Goal: Entertainment & Leisure: Browse casually

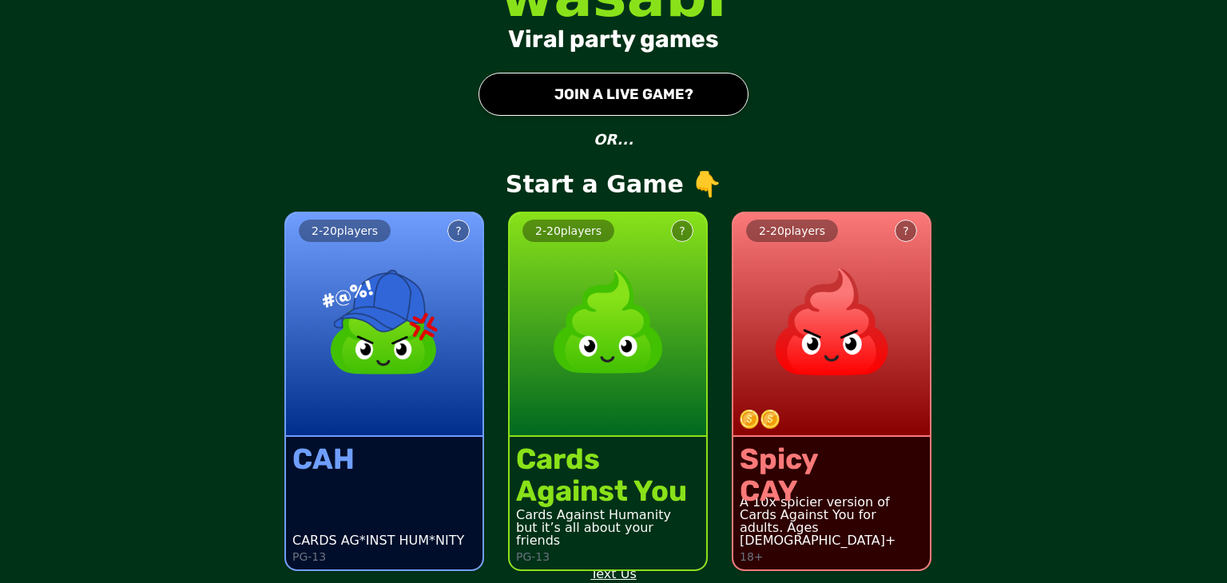
scroll to position [26, 0]
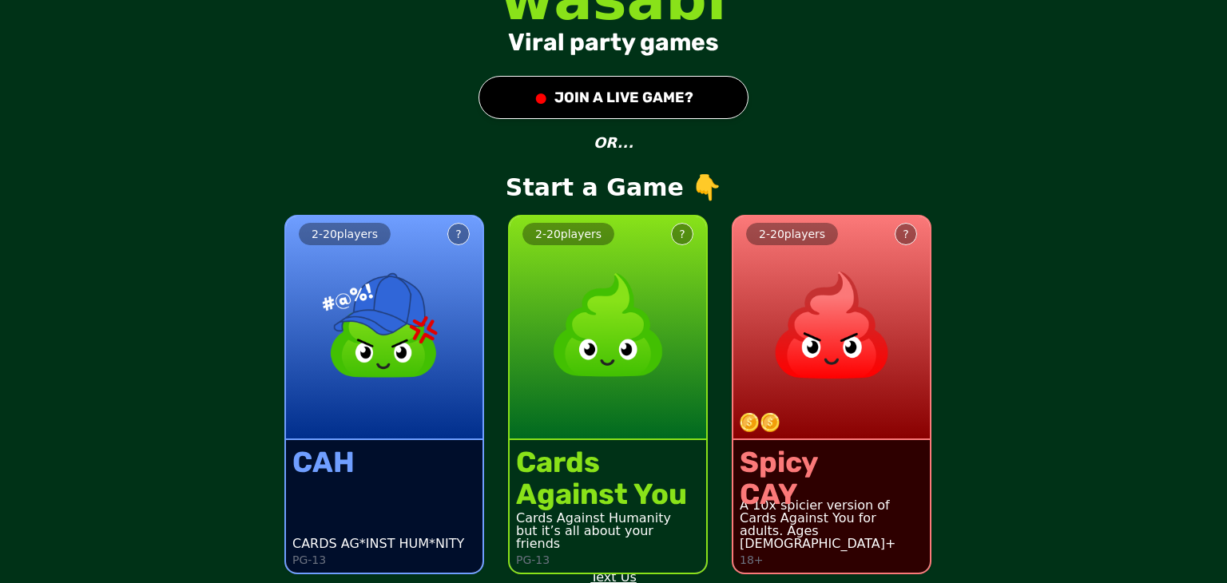
click at [345, 427] on div "2 - 20 players ?" at bounding box center [384, 328] width 196 height 224
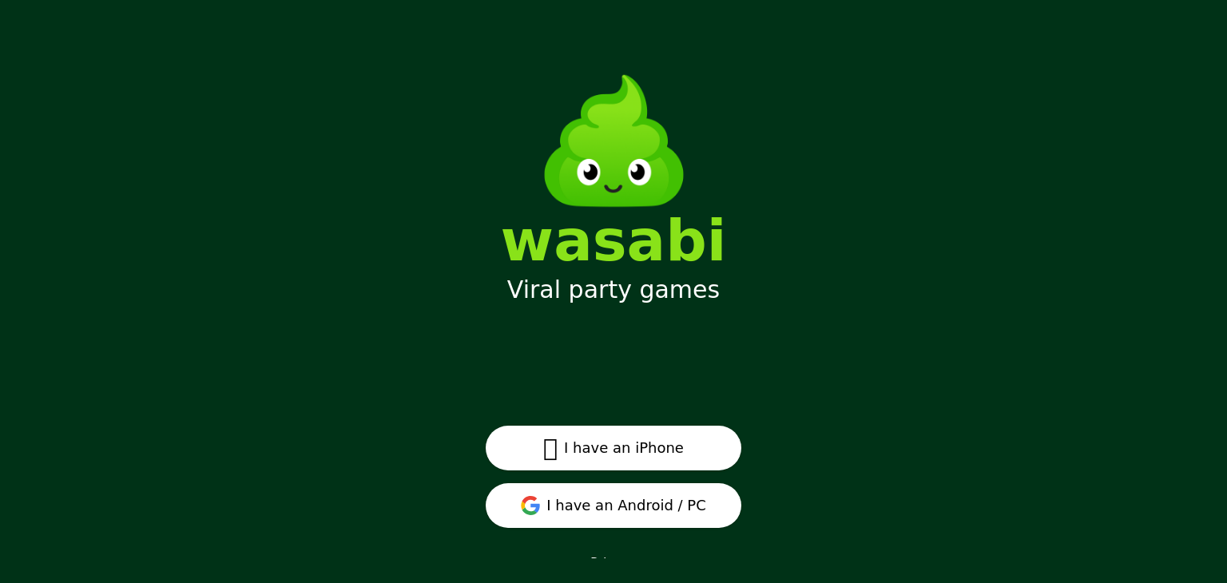
scroll to position [20, 0]
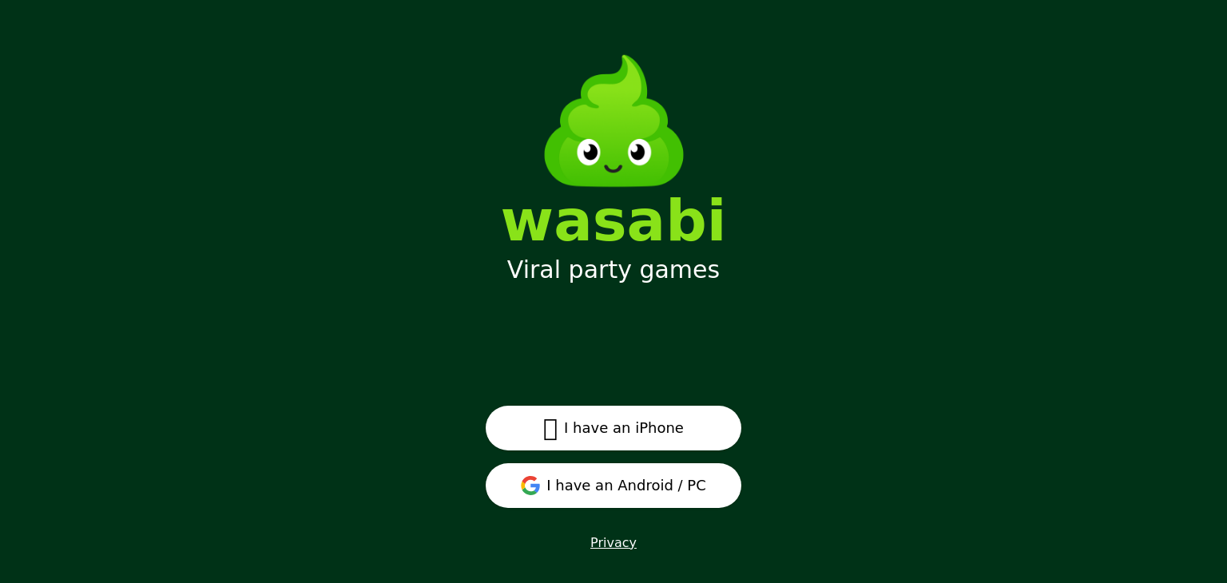
click at [639, 488] on button "I have an Android / PC" at bounding box center [614, 485] width 256 height 45
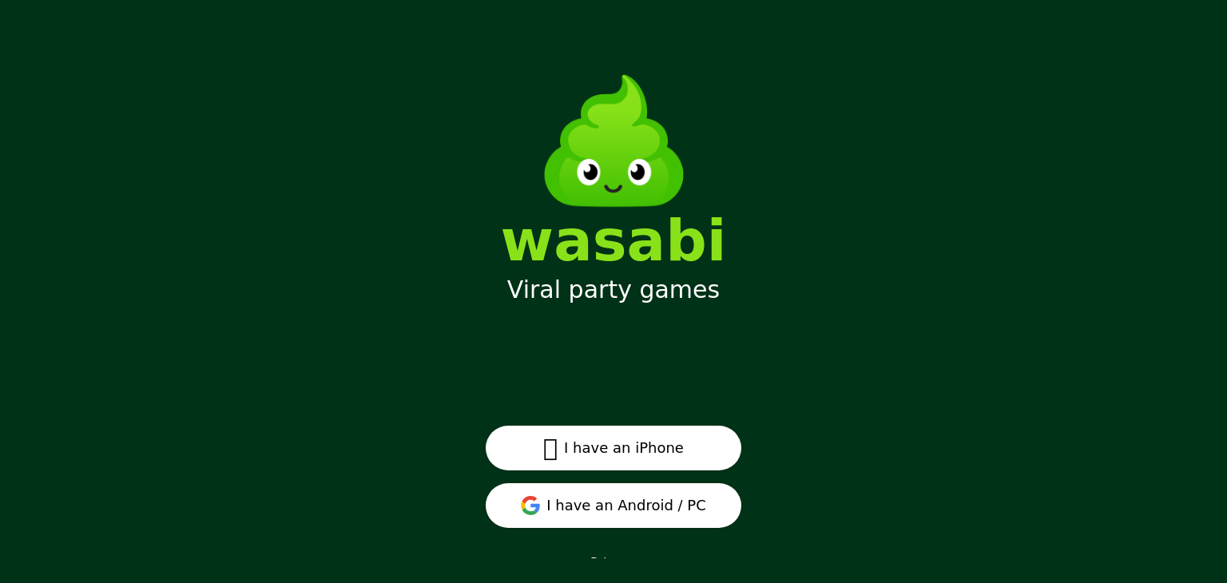
scroll to position [20, 0]
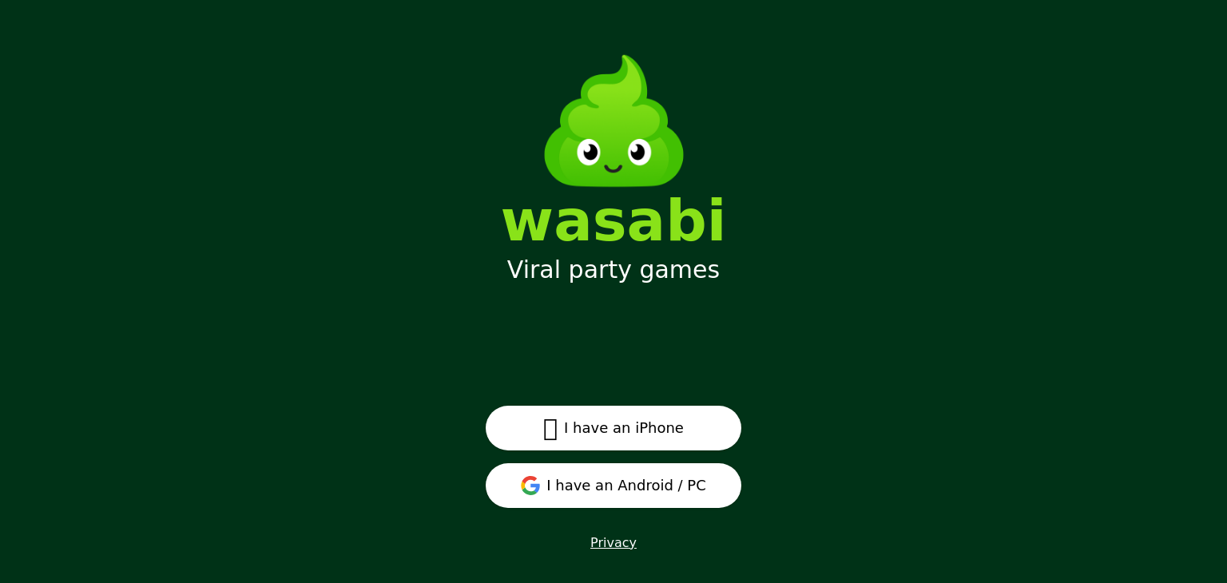
click at [585, 431] on button " I have an iPhone" at bounding box center [614, 428] width 256 height 45
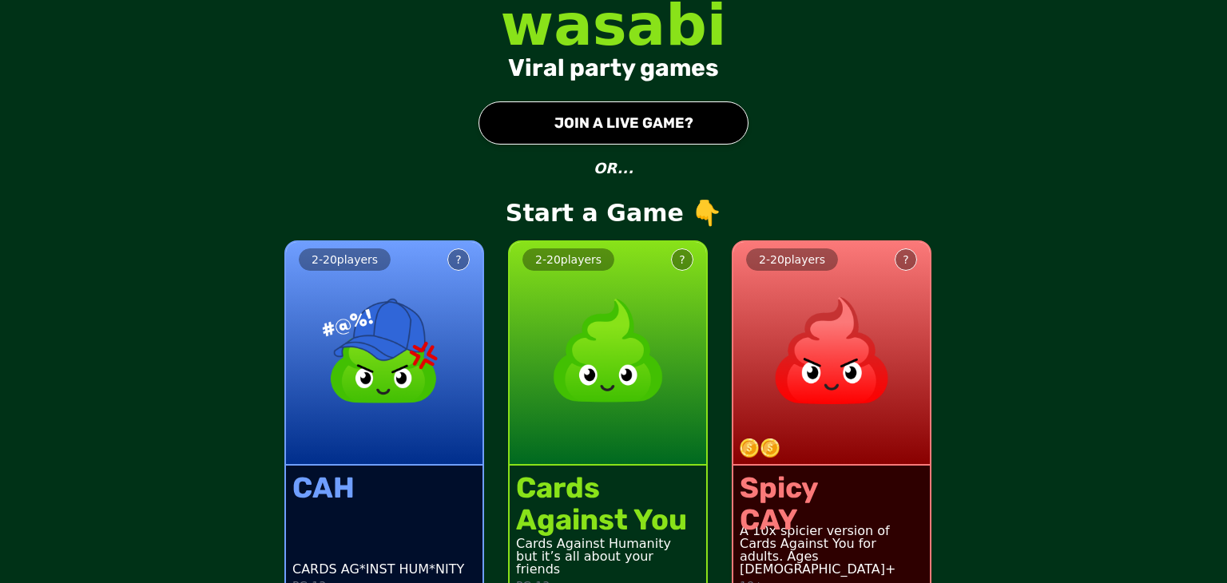
click at [558, 117] on button "● JOIN A LIVE GAME?" at bounding box center [613, 122] width 270 height 43
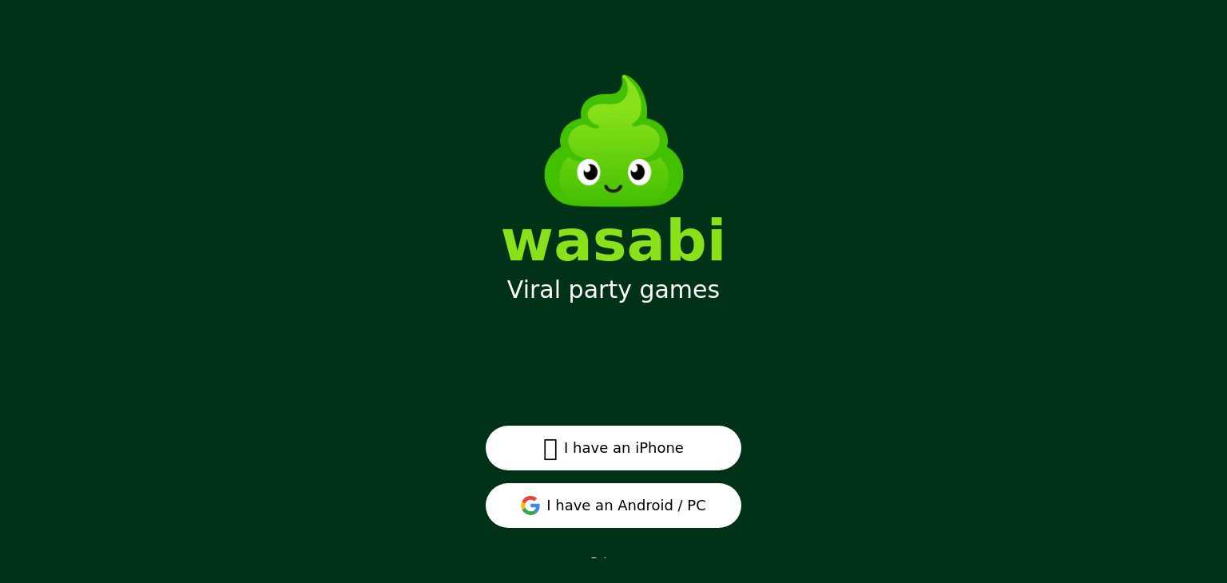
scroll to position [20, 0]
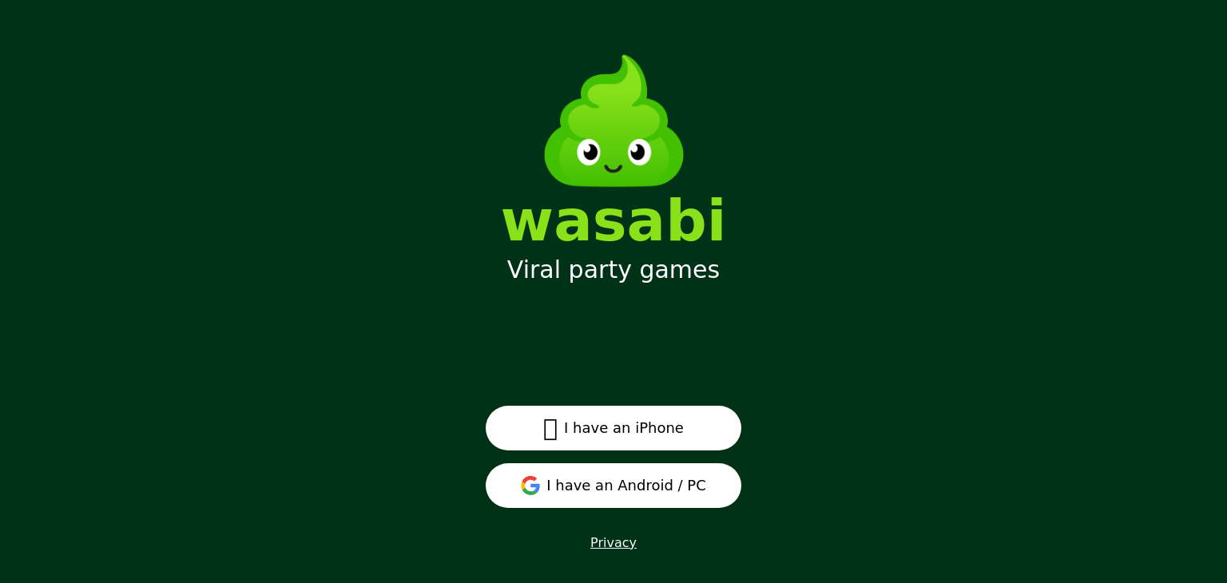
click at [656, 488] on button "I have an Android / PC" at bounding box center [614, 485] width 256 height 45
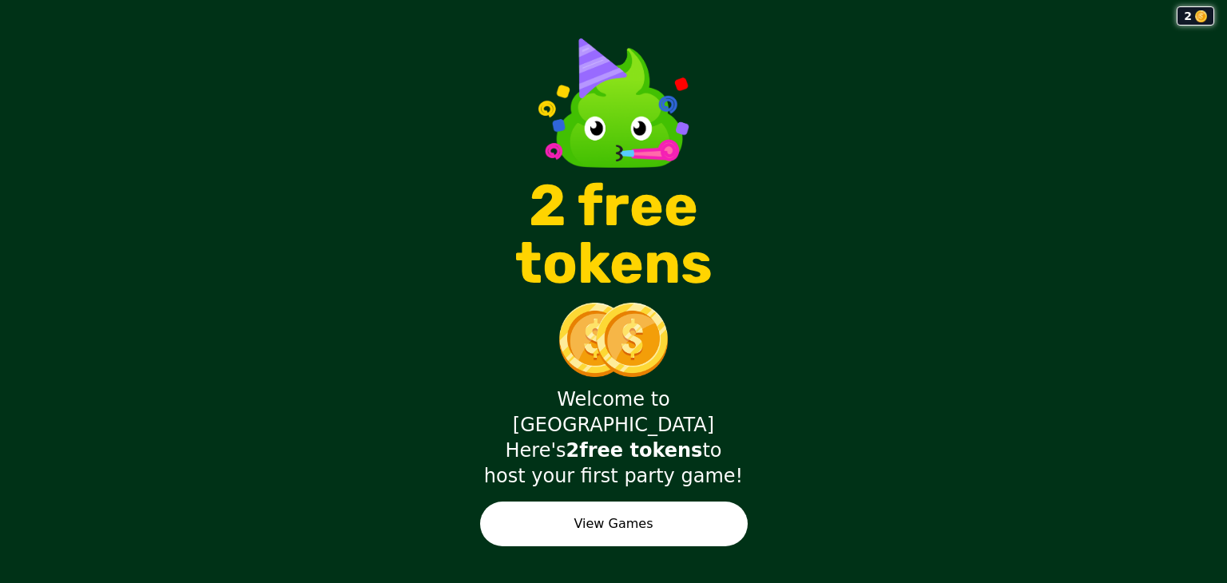
click at [667, 506] on button "View Games" at bounding box center [614, 524] width 268 height 45
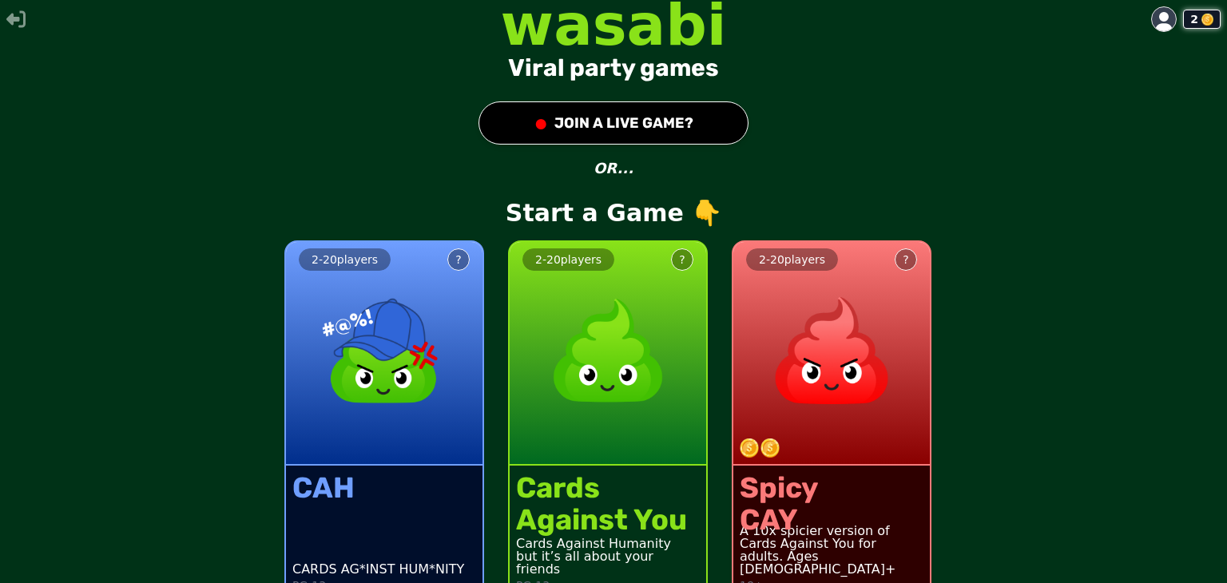
click at [589, 126] on button "● JOIN A LIVE GAME?" at bounding box center [613, 122] width 270 height 43
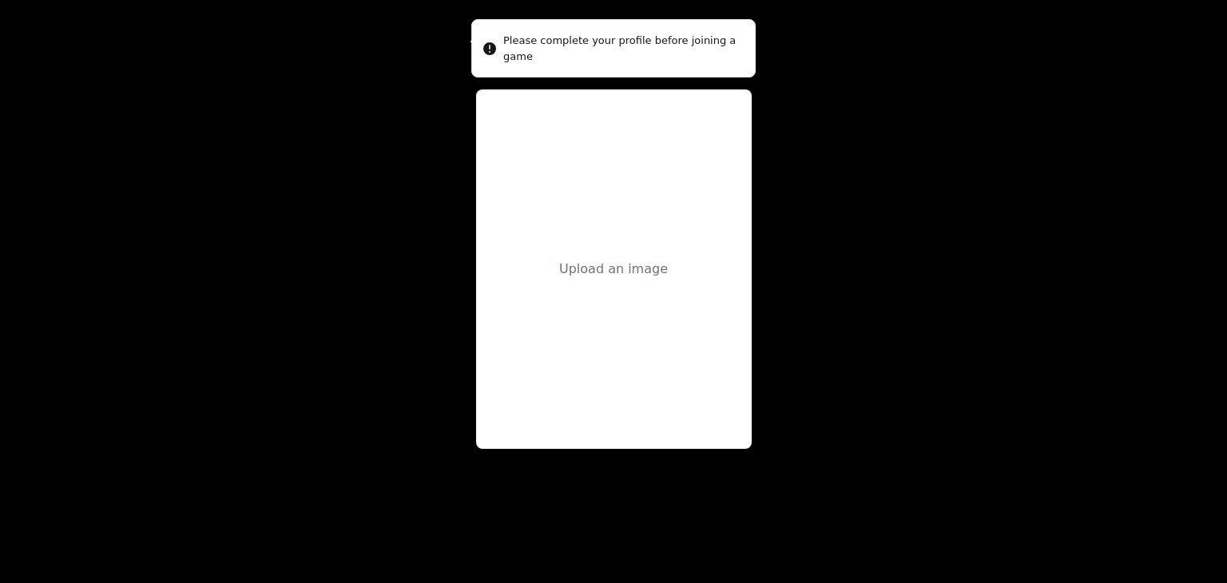
click at [637, 228] on div "Upload an image" at bounding box center [614, 268] width 276 height 359
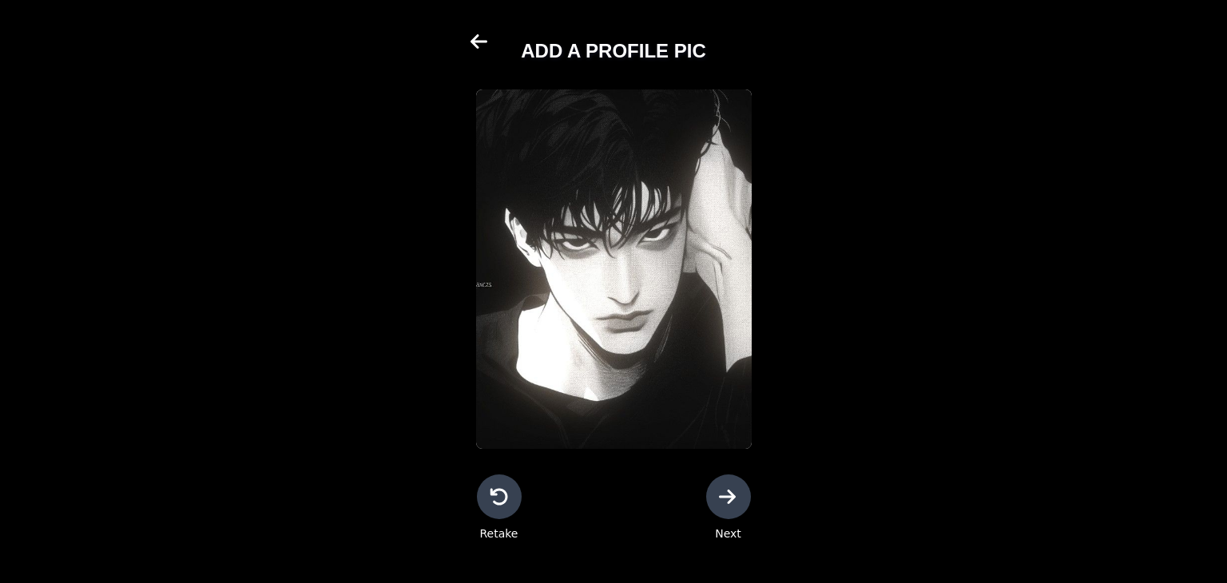
click at [733, 492] on icon at bounding box center [728, 496] width 19 height 19
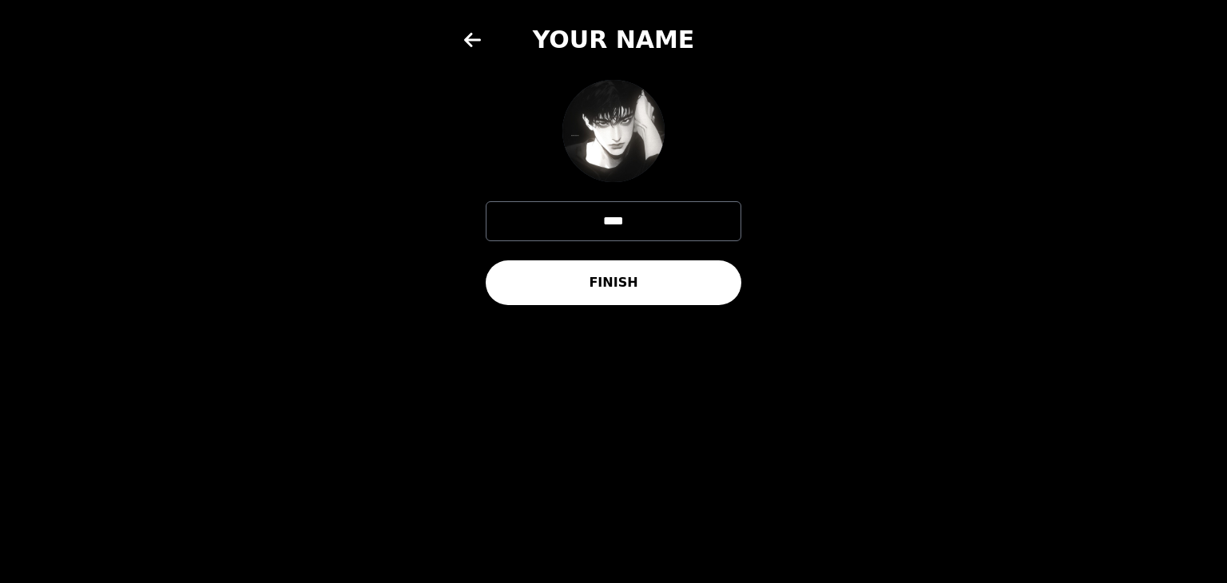
click at [652, 211] on input "****" at bounding box center [614, 221] width 256 height 40
type input "**********"
click at [650, 272] on button "FINISH" at bounding box center [614, 282] width 256 height 45
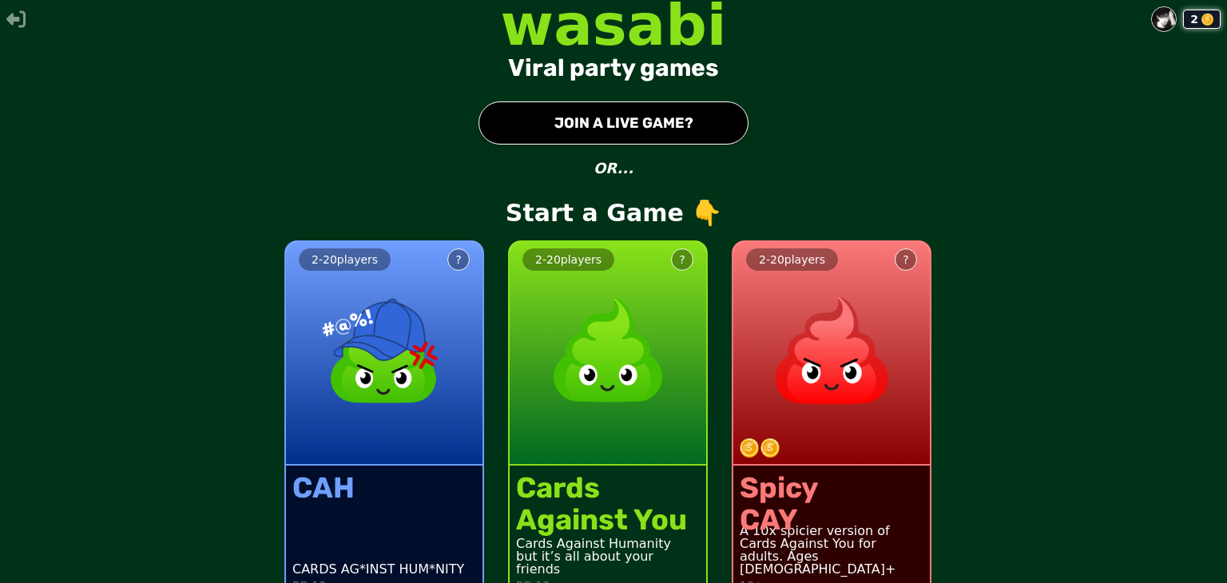
click at [666, 125] on button "● JOIN A LIVE GAME?" at bounding box center [613, 122] width 270 height 43
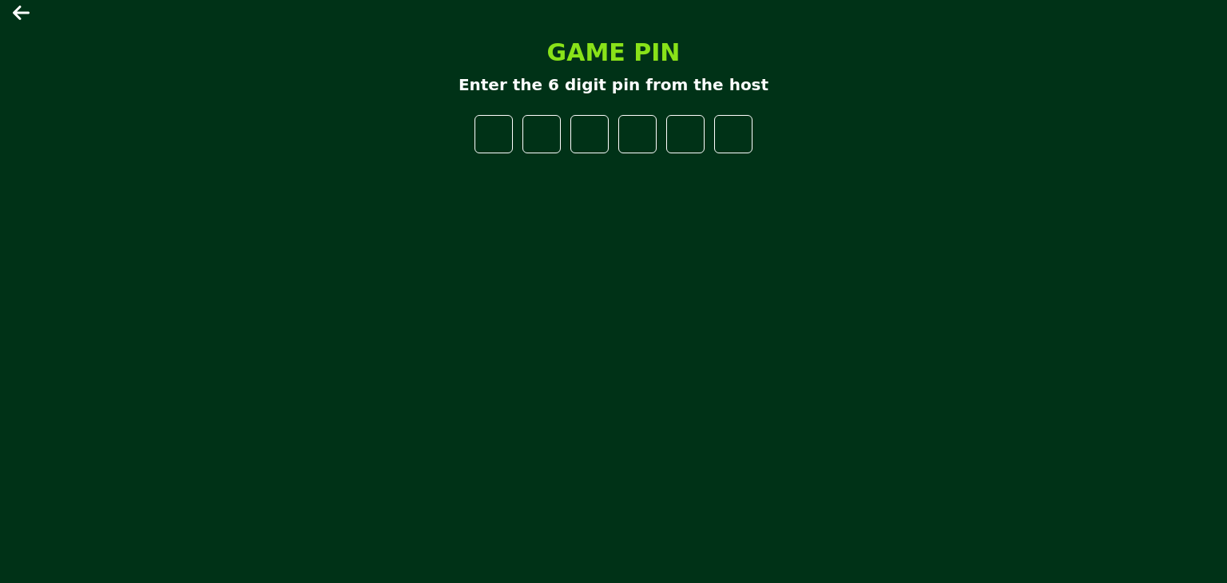
type input "*"
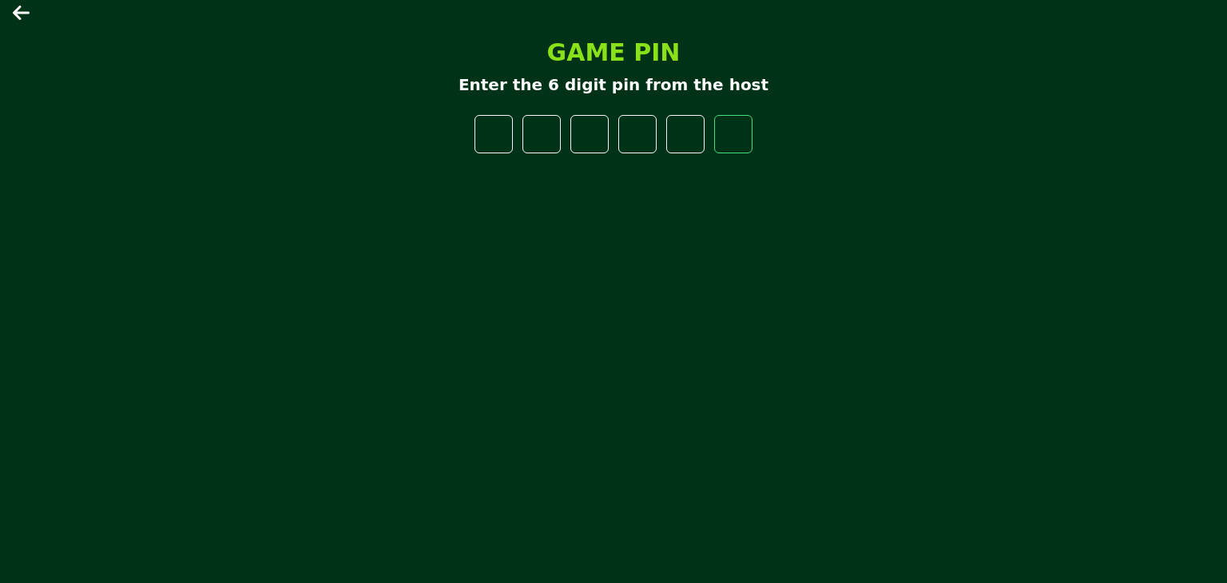
type input "*"
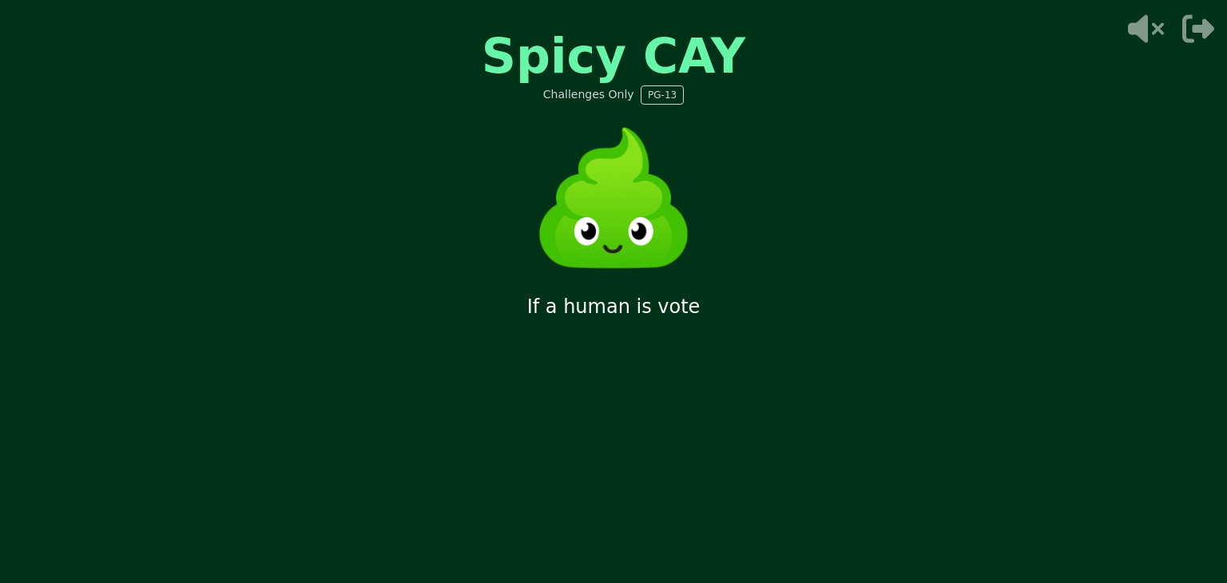
click at [1142, 20] on icon at bounding box center [1146, 29] width 36 height 28
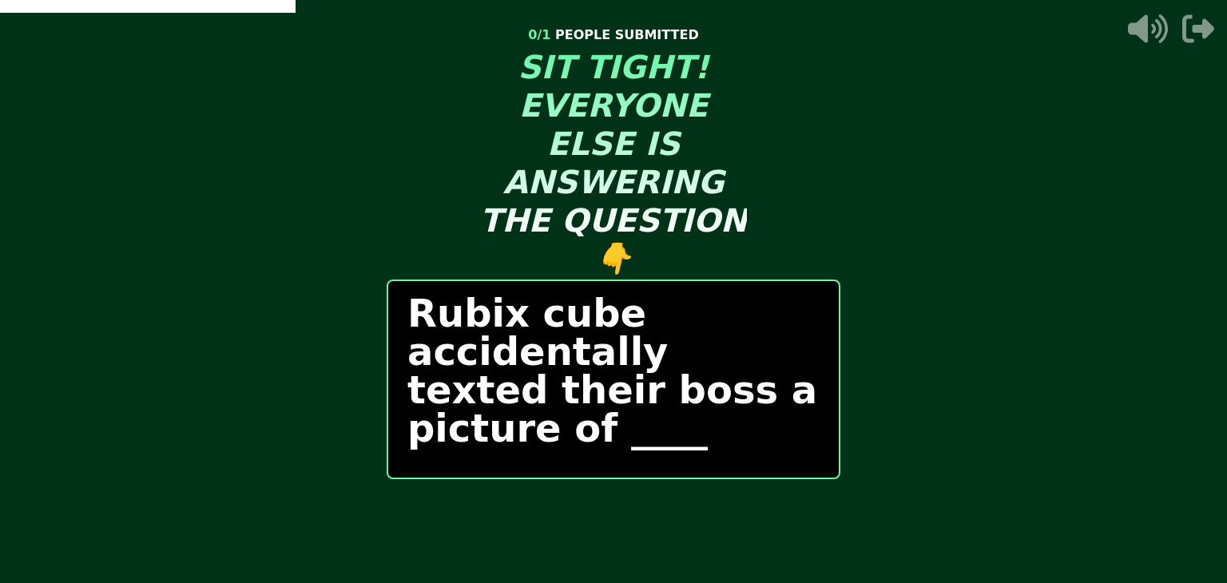
click at [426, 431] on p "Rubix cube accidentally texted their boss a picture of ____" at bounding box center [613, 370] width 412 height 153
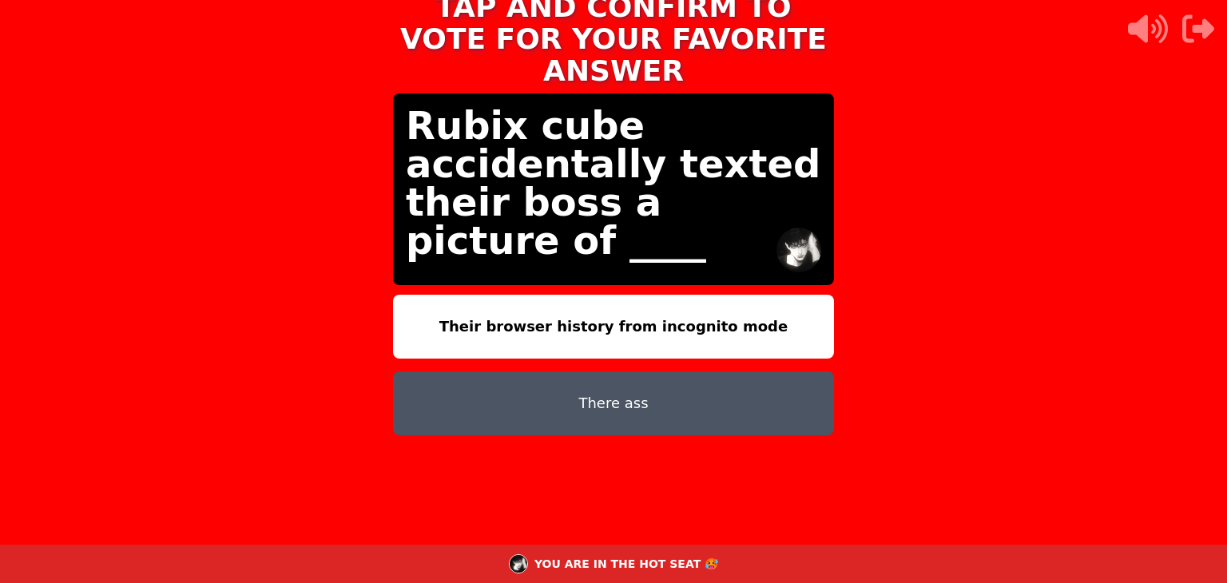
click at [645, 371] on button "There ass" at bounding box center [613, 403] width 441 height 64
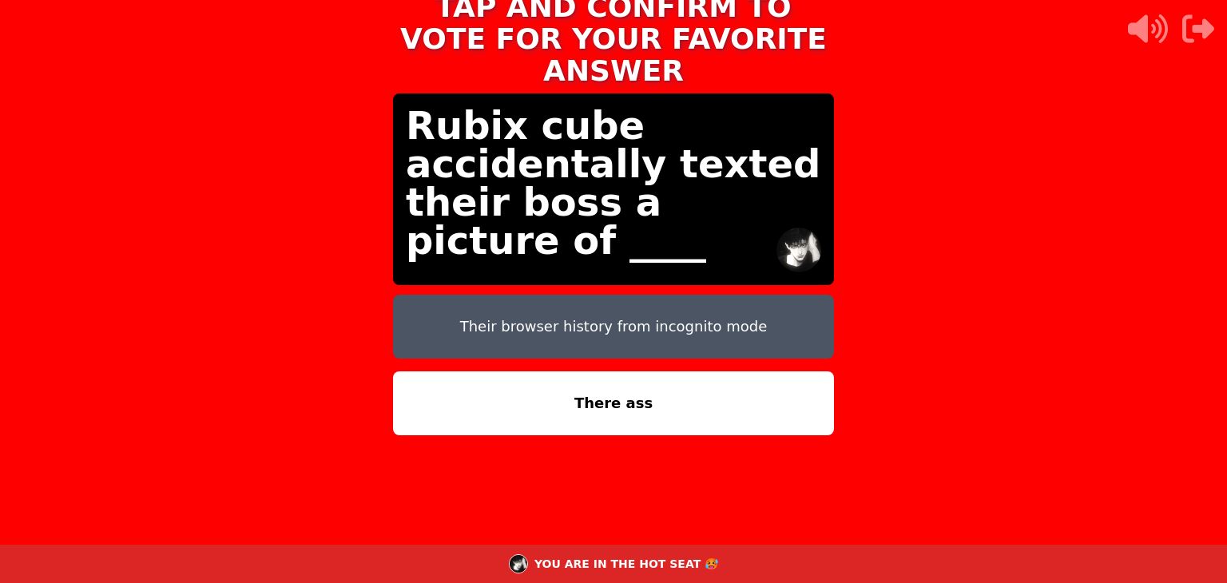
click at [655, 385] on button "There ass" at bounding box center [613, 403] width 441 height 64
click at [555, 373] on button "There ass" at bounding box center [613, 403] width 441 height 64
click at [418, 213] on p "Rubix cube accidentally texted their boss a picture of ____" at bounding box center [613, 182] width 415 height 153
click at [649, 371] on button "There ass" at bounding box center [613, 403] width 441 height 64
click at [639, 312] on button "Their browser history from incognito mode" at bounding box center [613, 327] width 441 height 64
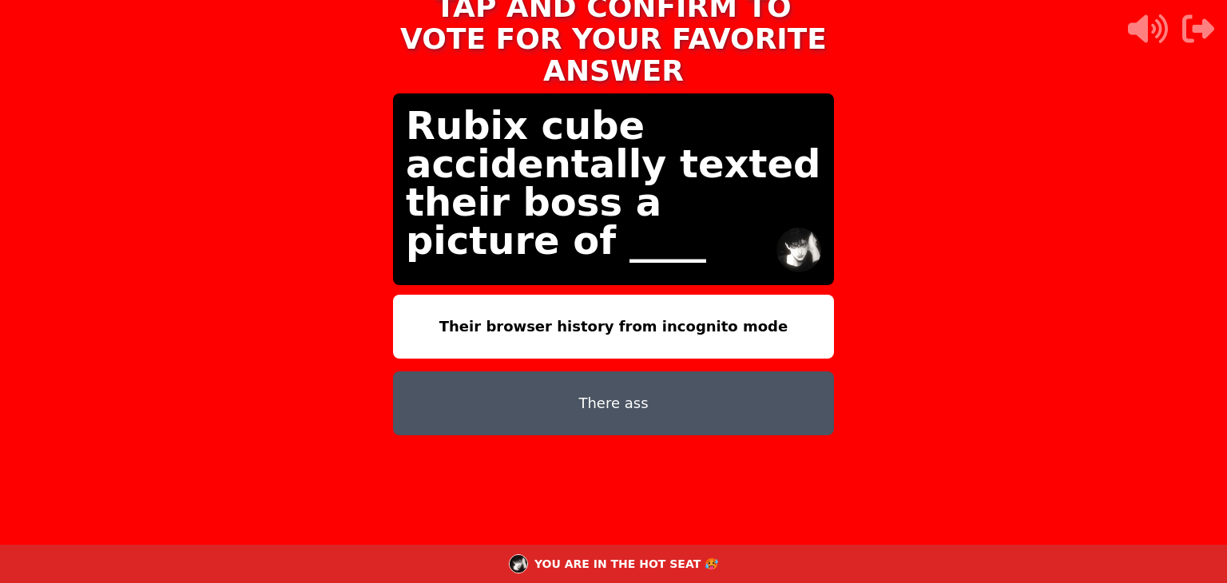
click at [639, 371] on button "There ass" at bounding box center [613, 403] width 441 height 64
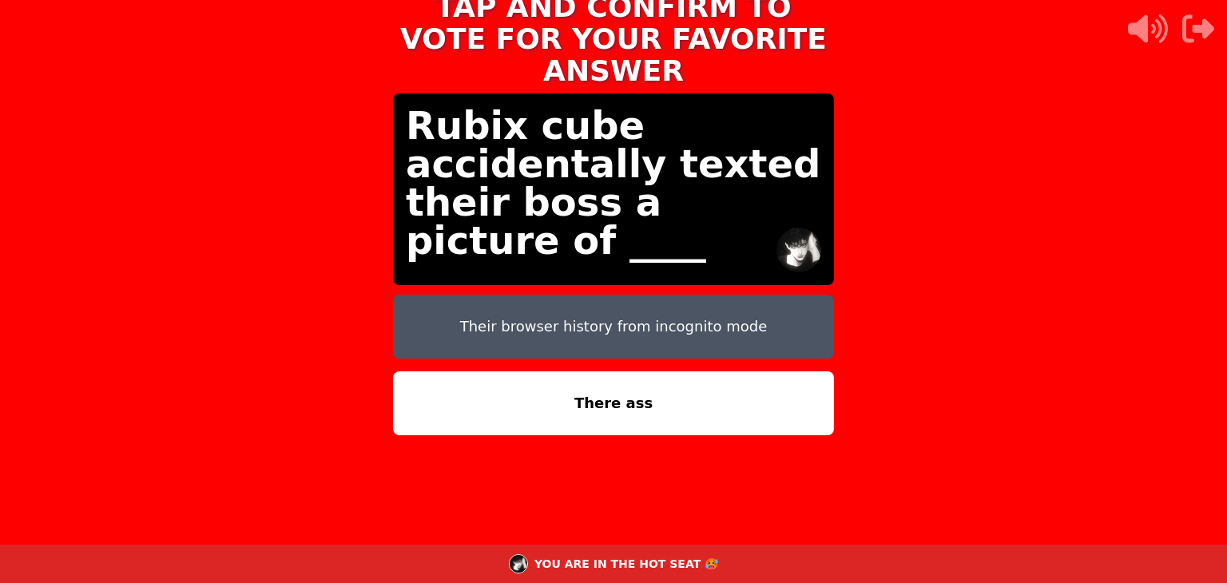
click at [640, 371] on button "There ass" at bounding box center [613, 403] width 441 height 64
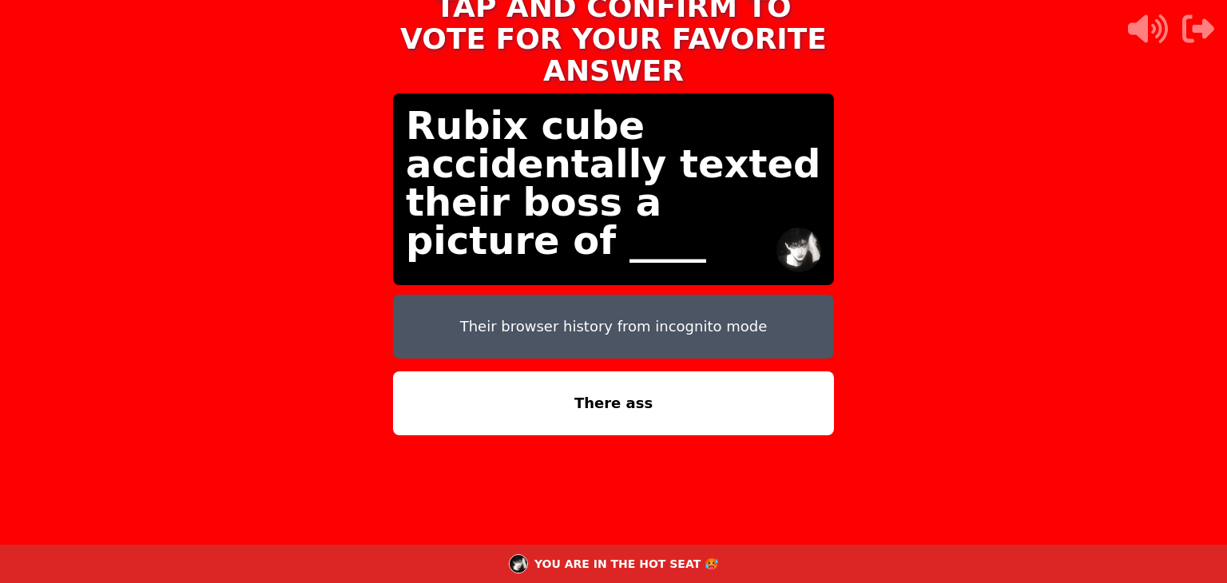
click at [642, 371] on button "There ass" at bounding box center [613, 403] width 441 height 64
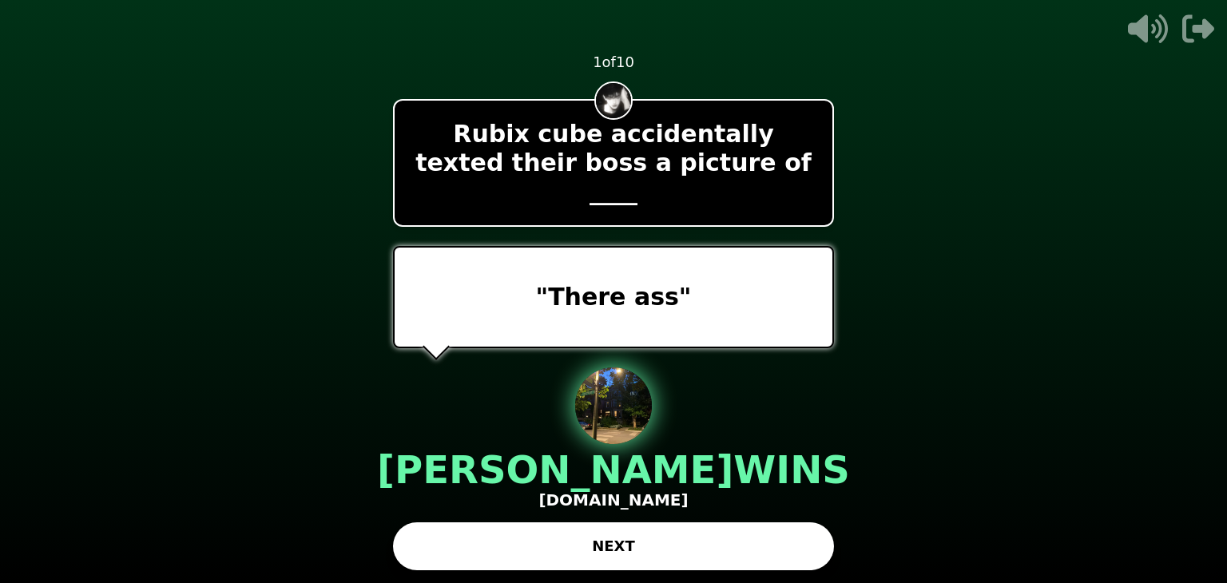
click at [685, 548] on button "NEXT" at bounding box center [613, 546] width 441 height 48
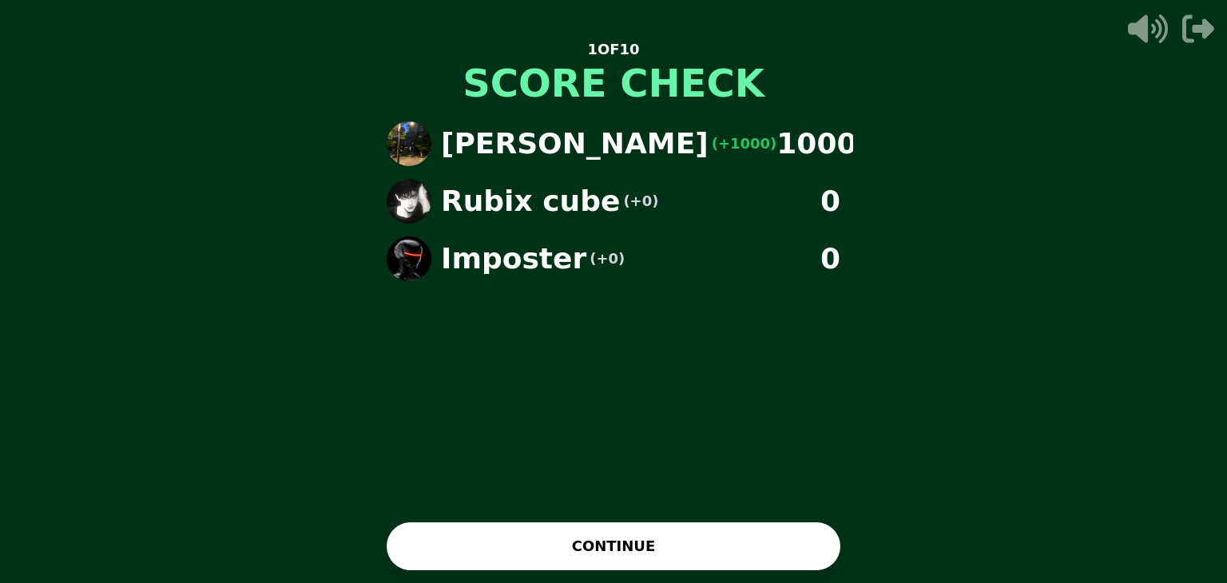
click at [656, 549] on button "CONTINUE" at bounding box center [614, 546] width 454 height 48
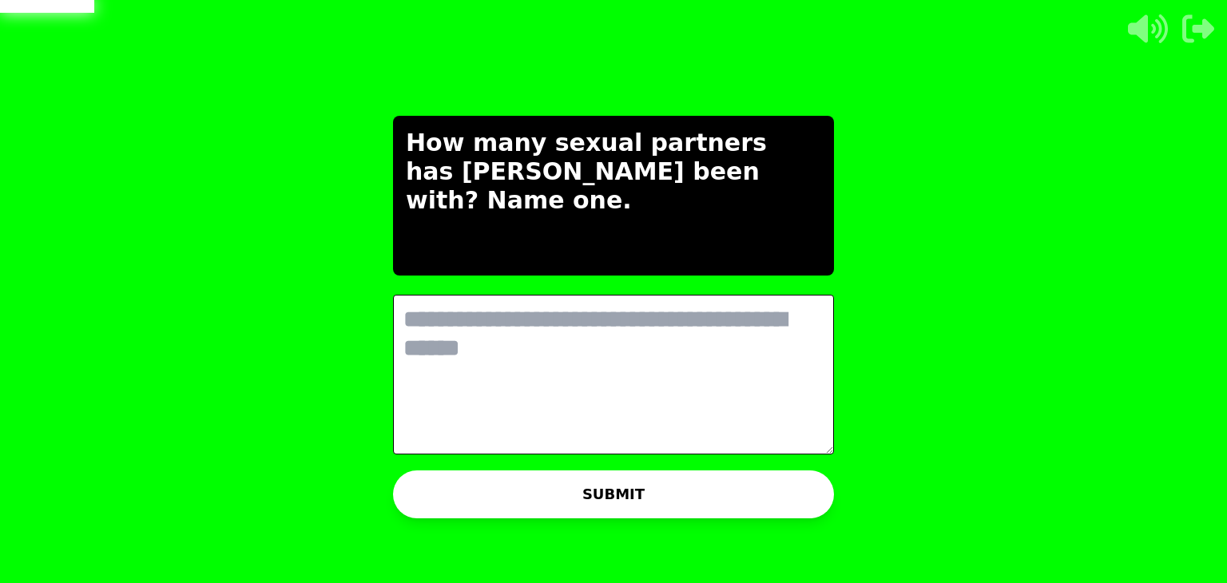
click at [659, 360] on textarea at bounding box center [613, 375] width 441 height 160
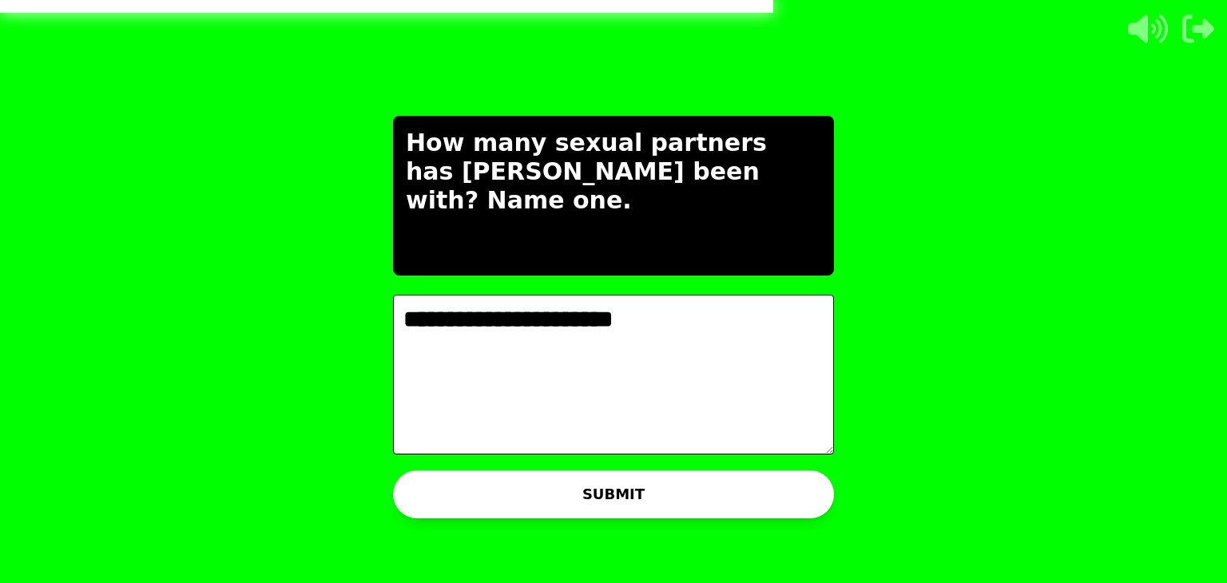
type textarea "**********"
click at [696, 491] on button "SUBMIT" at bounding box center [613, 494] width 441 height 48
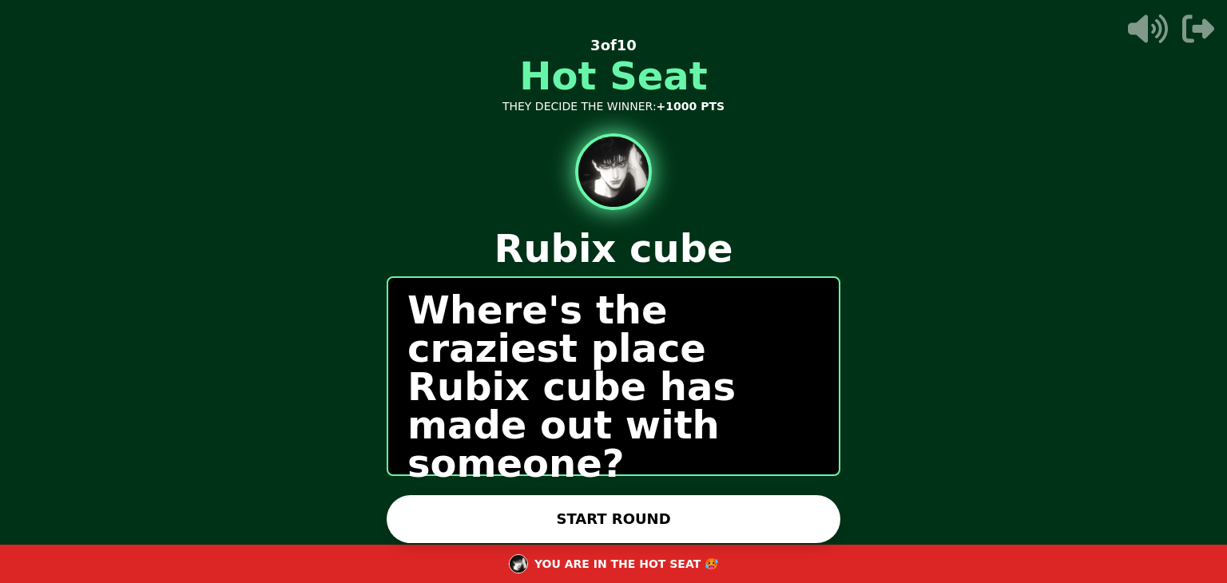
click at [688, 520] on div "START ROUND" at bounding box center [614, 519] width 454 height 48
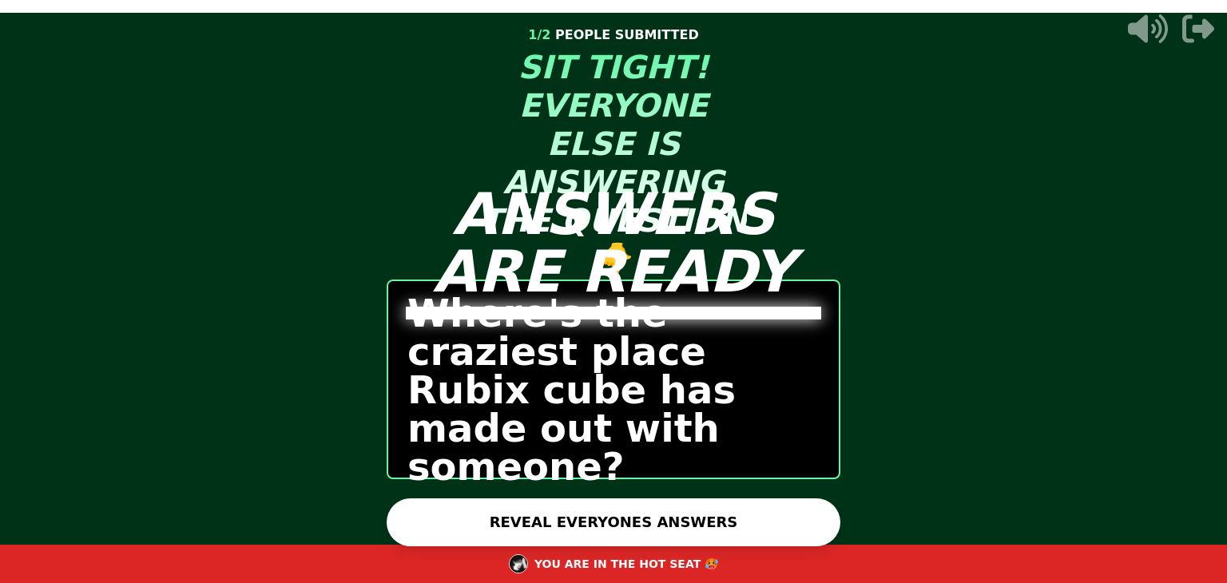
click at [688, 520] on button "REVEAL EVERYONES ANSWERS" at bounding box center [614, 522] width 454 height 48
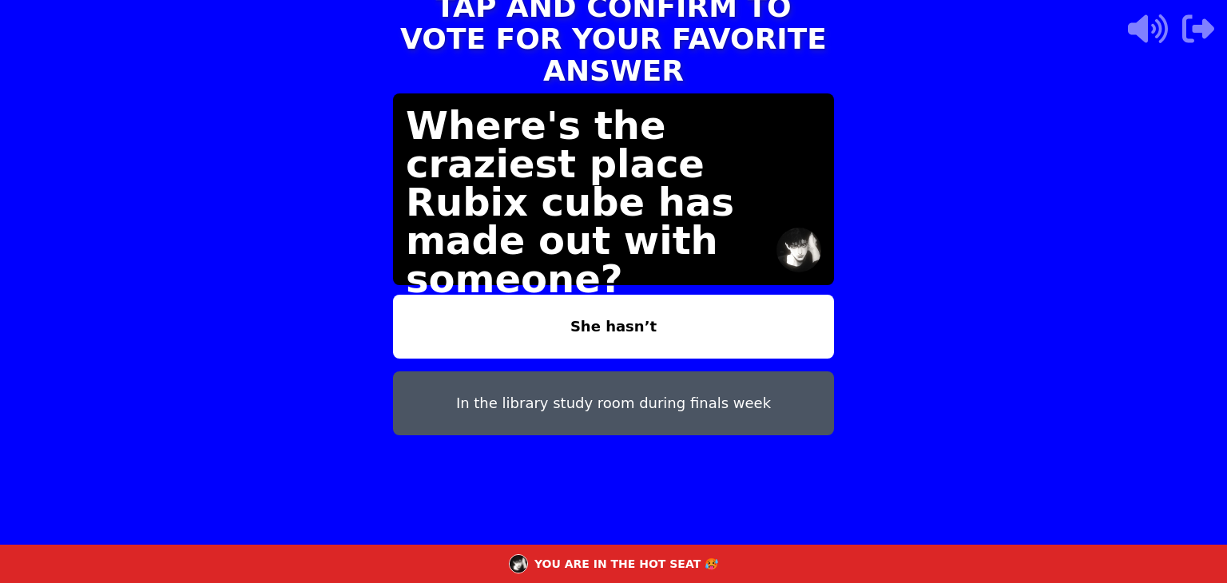
click at [673, 376] on button "In the library study room during finals week" at bounding box center [613, 403] width 441 height 64
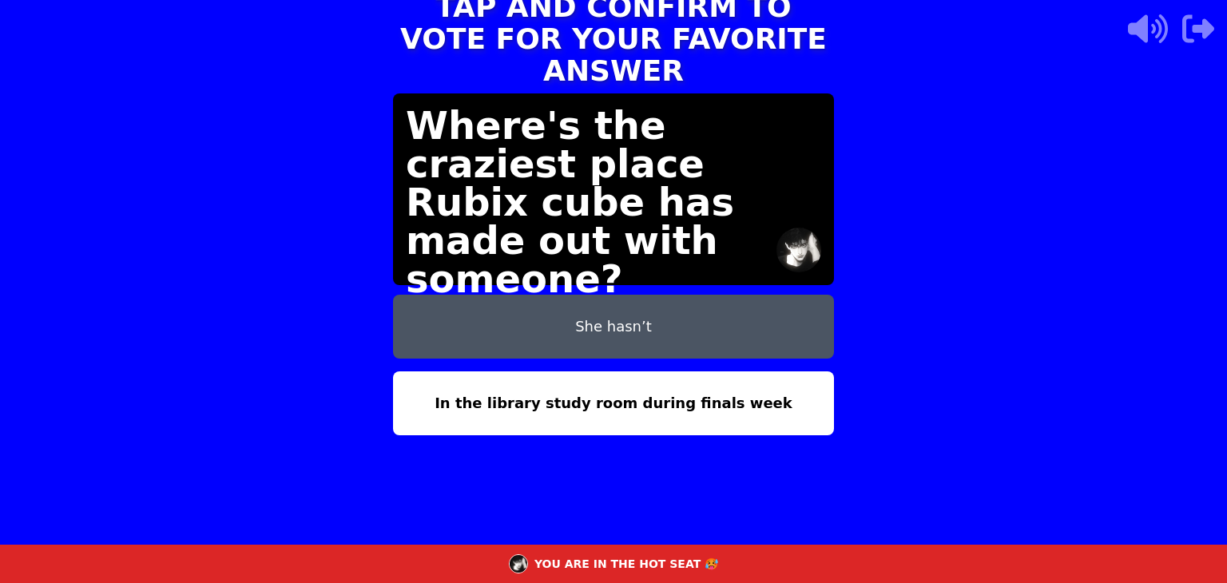
click at [684, 295] on button "She hasn’t" at bounding box center [613, 327] width 441 height 64
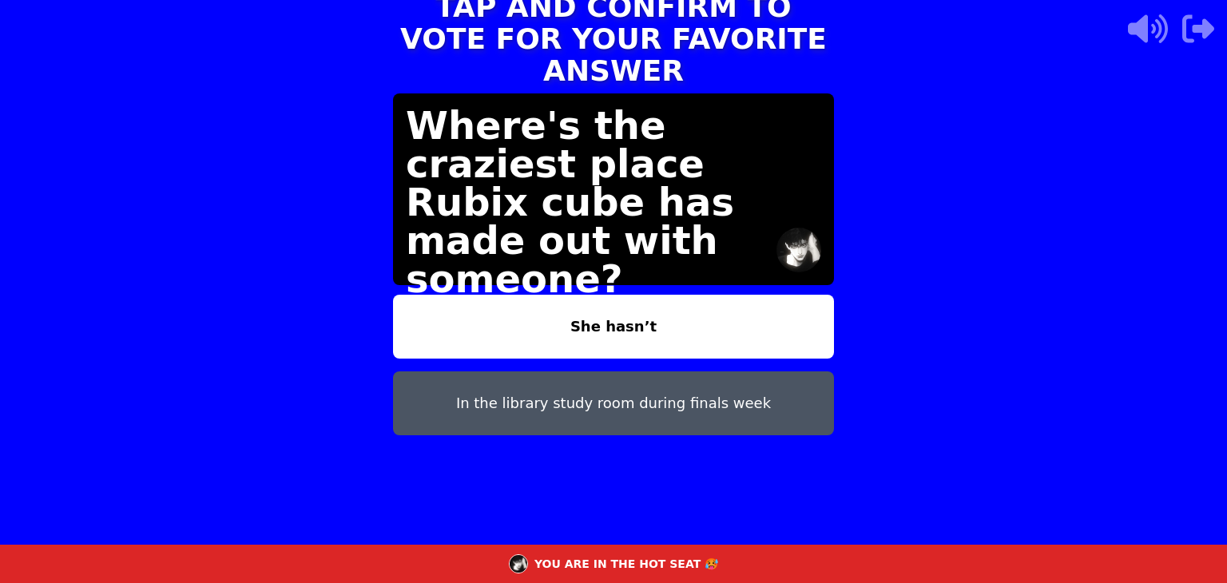
click at [684, 295] on button "She hasn’t" at bounding box center [613, 327] width 441 height 64
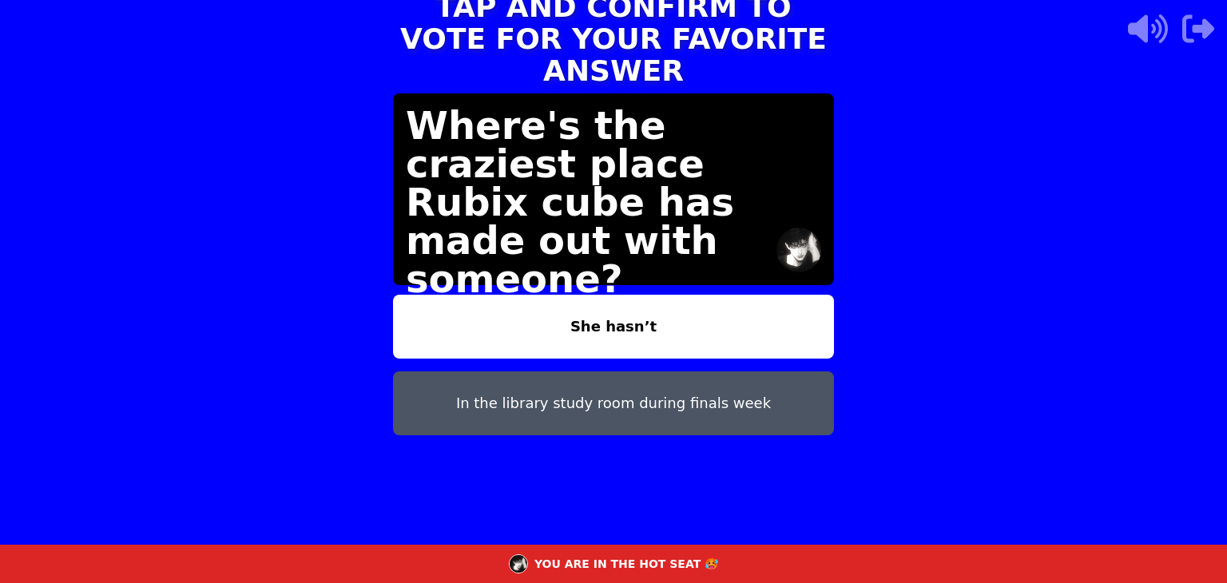
click at [684, 295] on button "She hasn’t" at bounding box center [613, 327] width 441 height 64
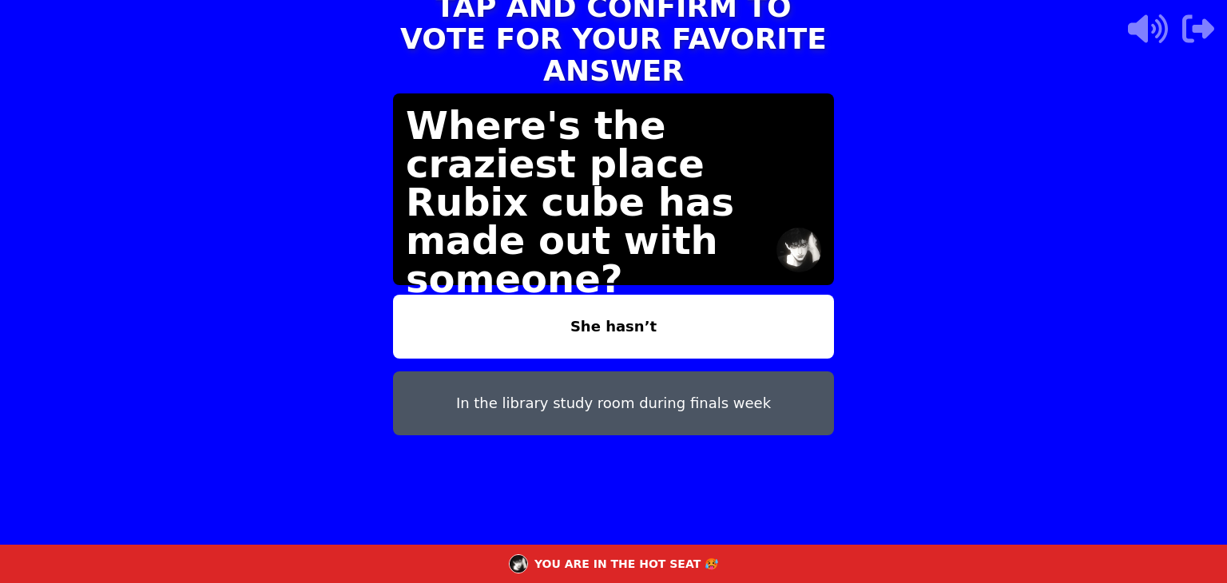
click at [684, 295] on button "She hasn’t" at bounding box center [613, 327] width 441 height 64
click at [393, 295] on button "She hasn’t" at bounding box center [613, 327] width 441 height 64
click at [584, 314] on button "She hasn’t" at bounding box center [613, 327] width 441 height 64
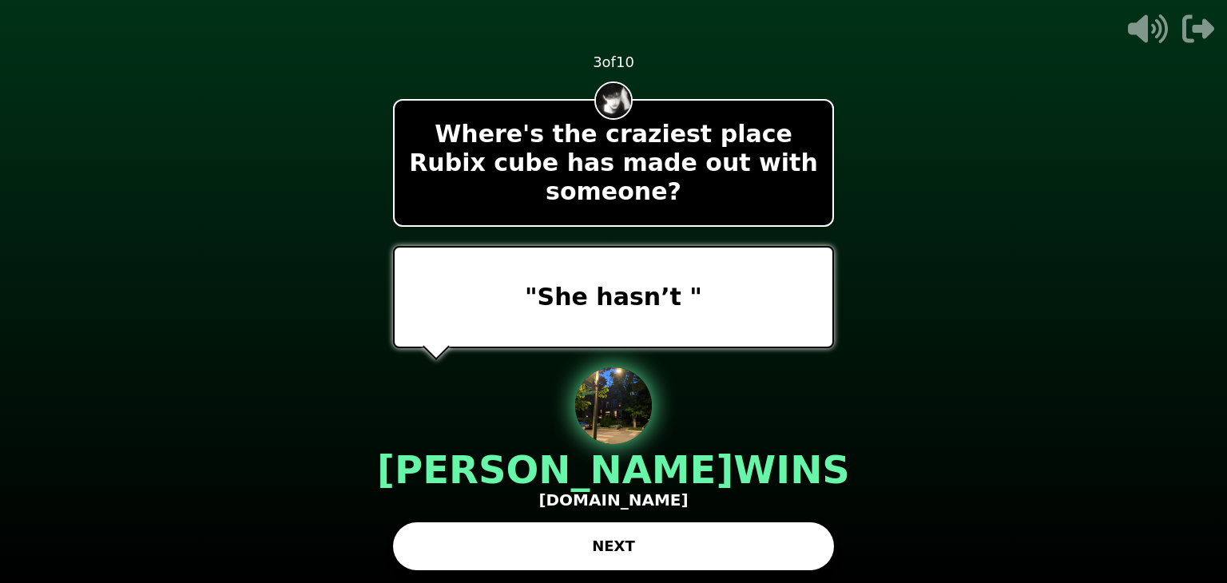
click at [591, 533] on button "NEXT" at bounding box center [613, 546] width 441 height 48
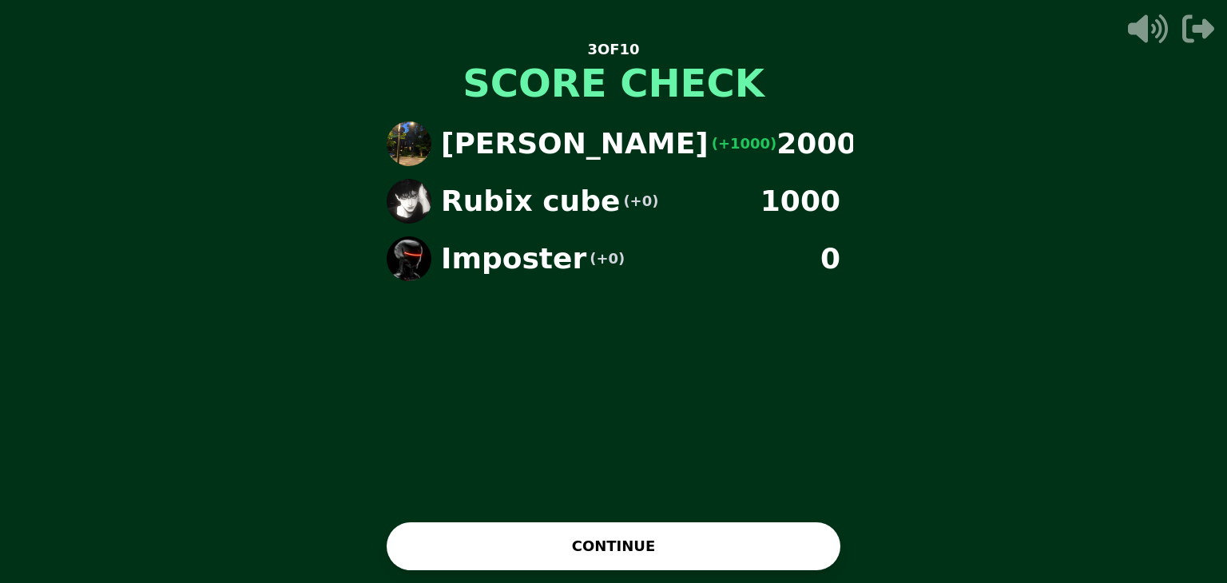
click at [613, 543] on button "CONTINUE" at bounding box center [614, 546] width 454 height 48
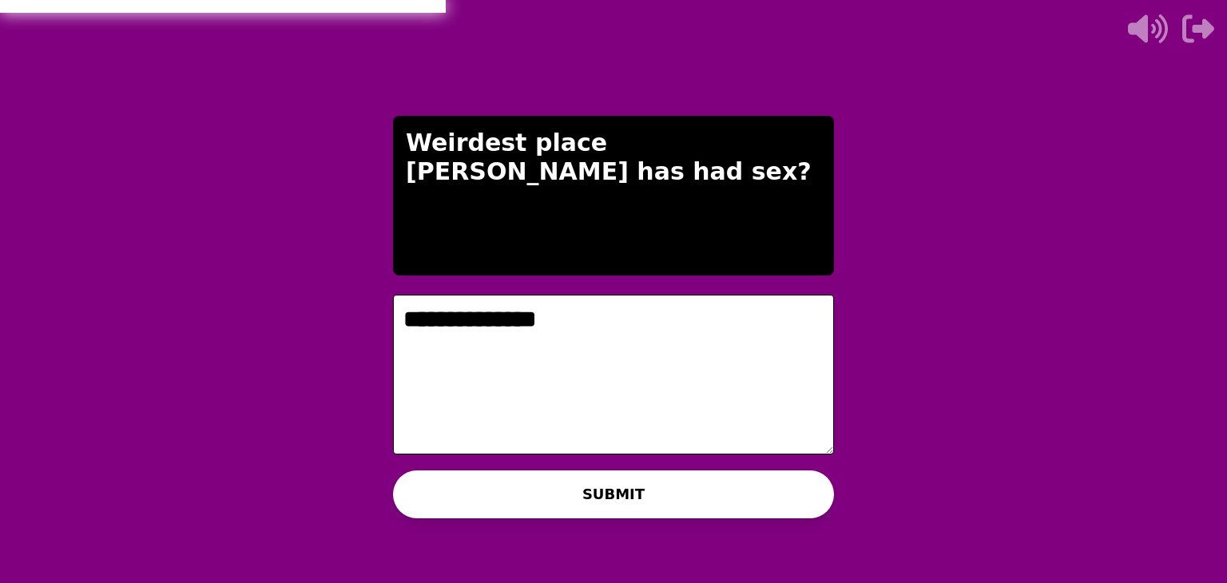
type textarea "**********"
click at [577, 488] on button "SUBMIT" at bounding box center [613, 494] width 441 height 48
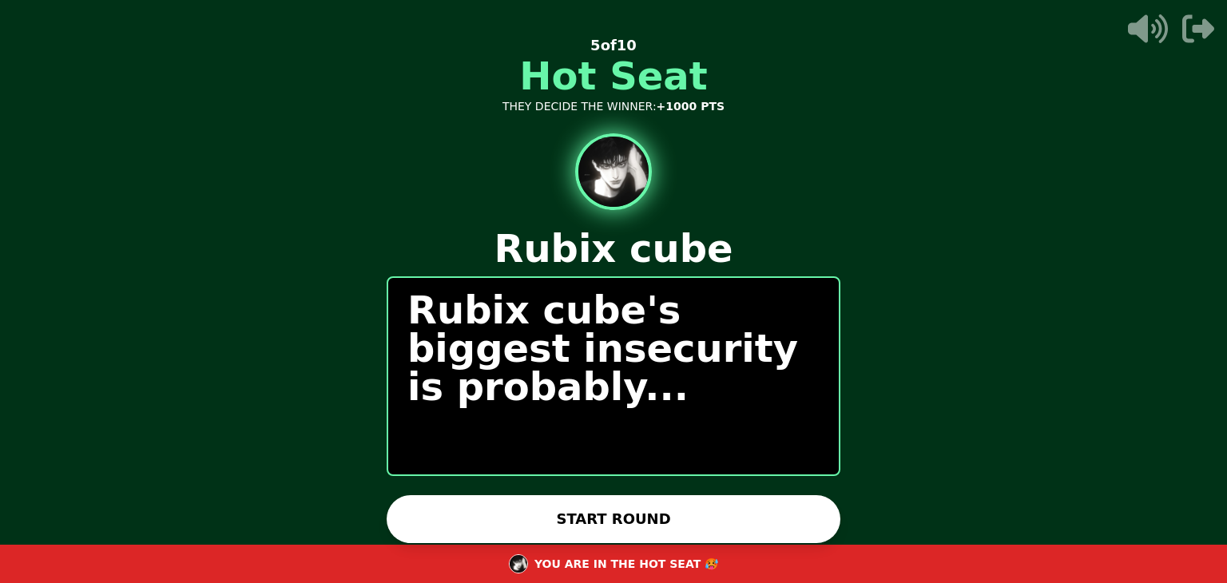
click at [585, 516] on button "START ROUND" at bounding box center [614, 519] width 454 height 48
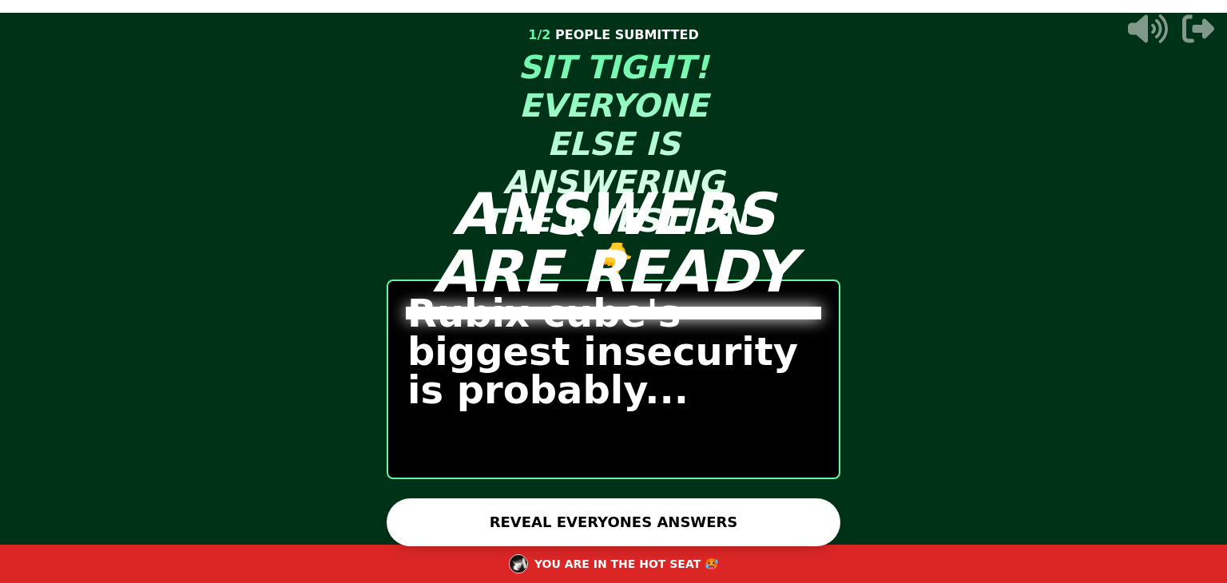
click at [572, 530] on button "REVEAL EVERYONES ANSWERS" at bounding box center [614, 522] width 454 height 48
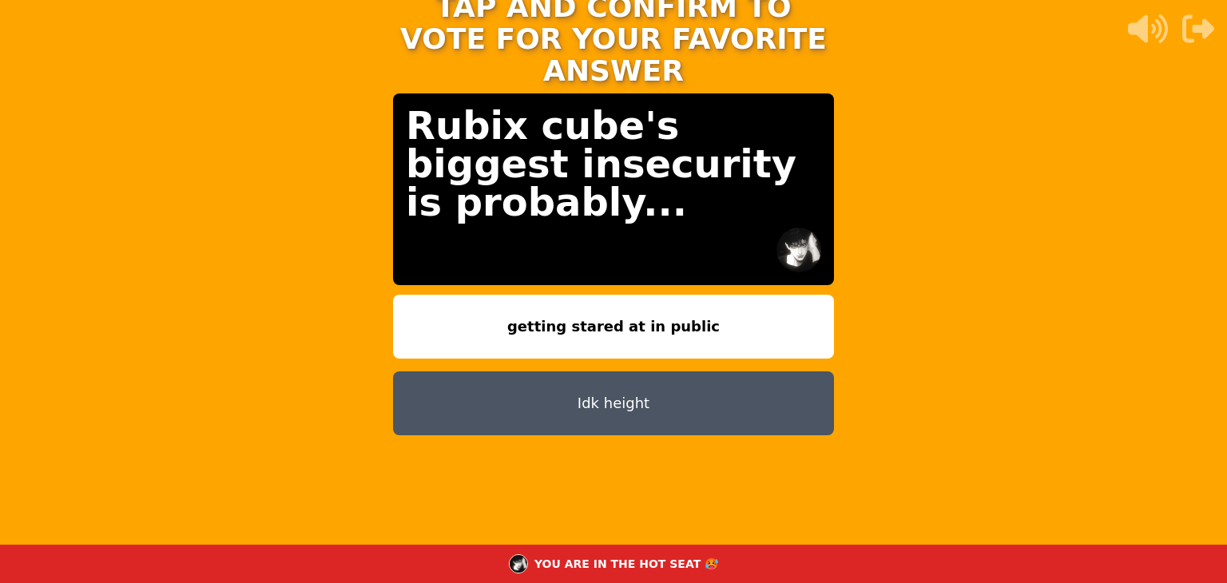
click at [592, 392] on button "Idk height" at bounding box center [613, 403] width 441 height 64
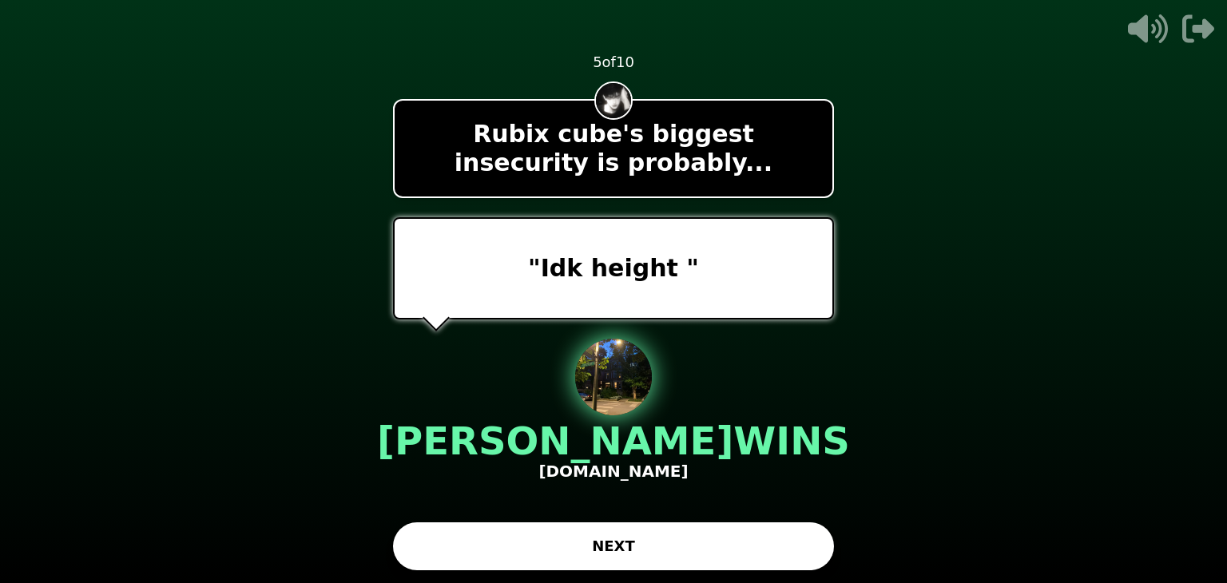
click at [621, 550] on button "NEXT" at bounding box center [613, 546] width 441 height 48
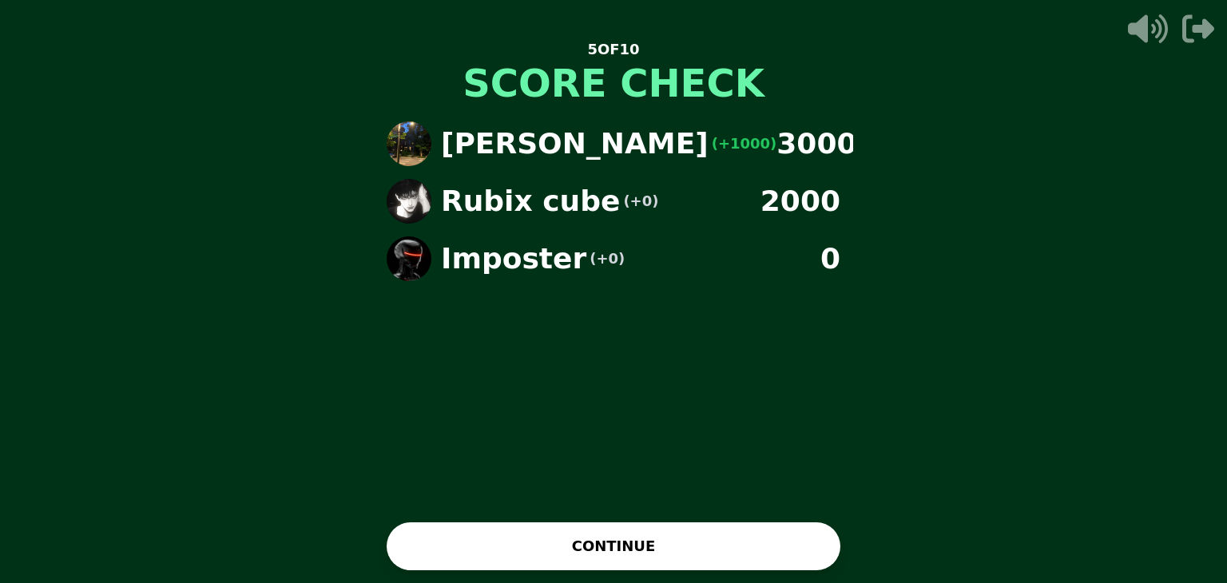
click at [621, 547] on button "CONTINUE" at bounding box center [614, 546] width 454 height 48
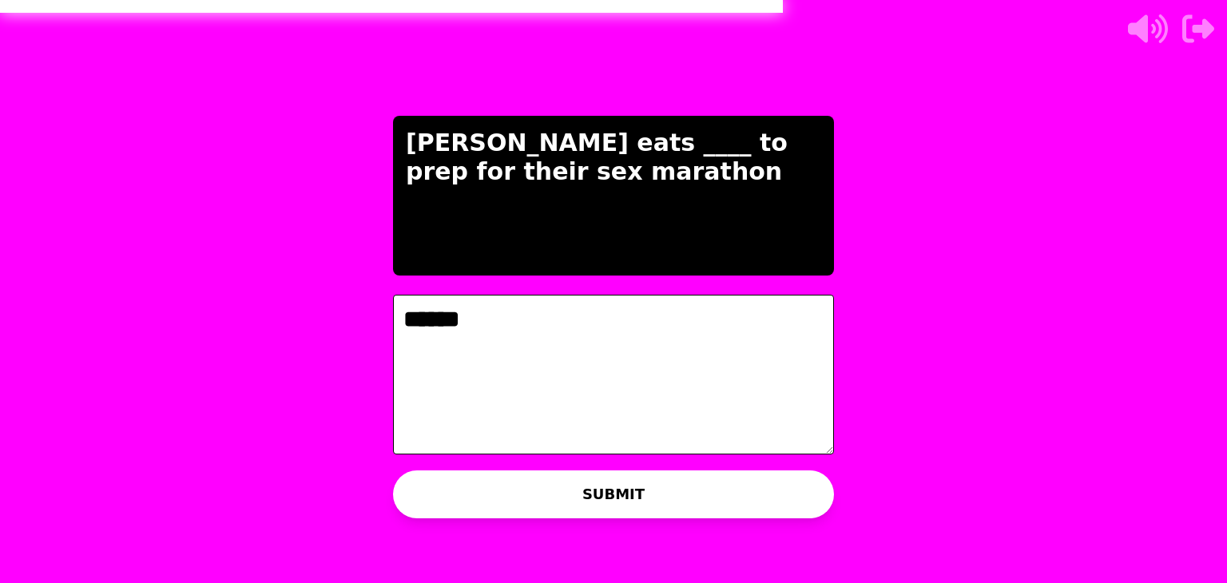
type textarea "******"
click at [680, 488] on button "SUBMIT" at bounding box center [613, 494] width 441 height 48
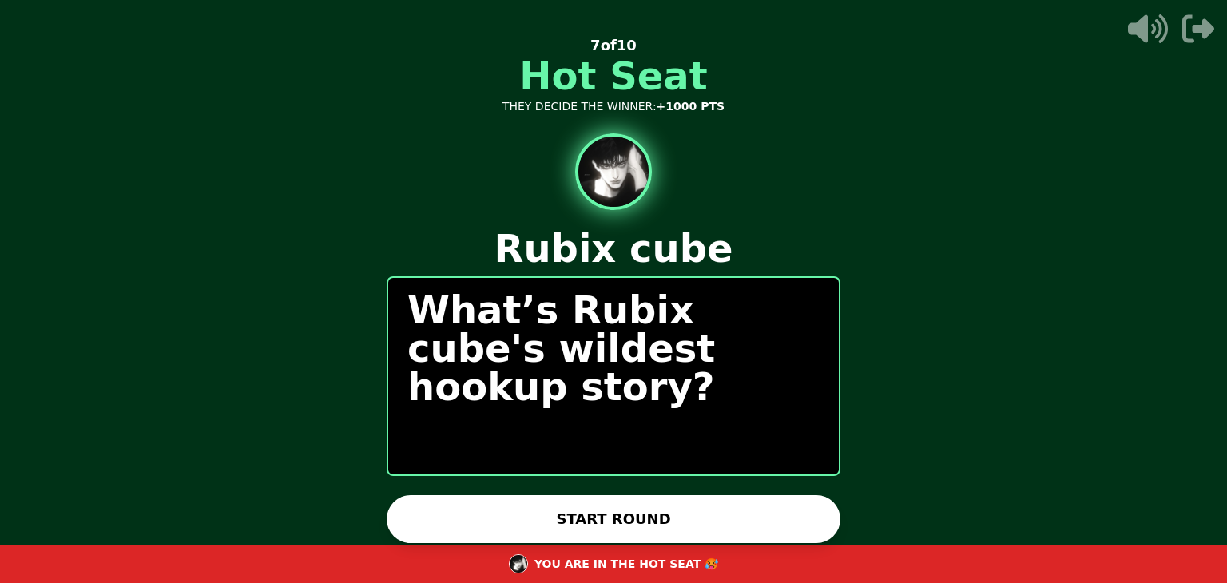
click at [669, 516] on button "START ROUND" at bounding box center [614, 519] width 454 height 48
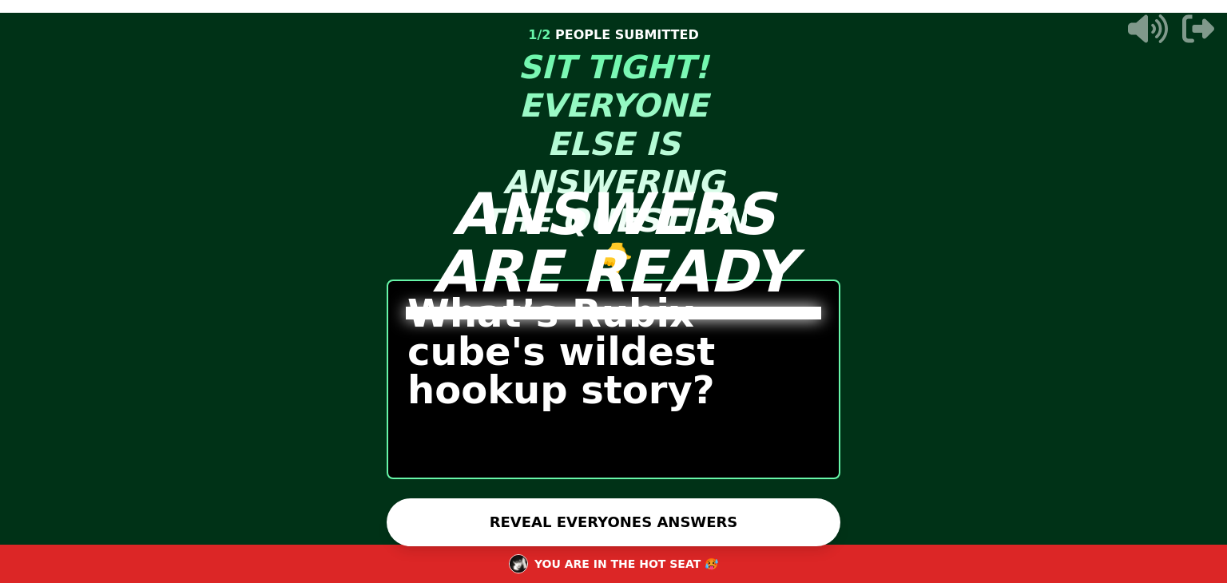
click at [669, 516] on button "REVEAL EVERYONES ANSWERS" at bounding box center [614, 522] width 454 height 48
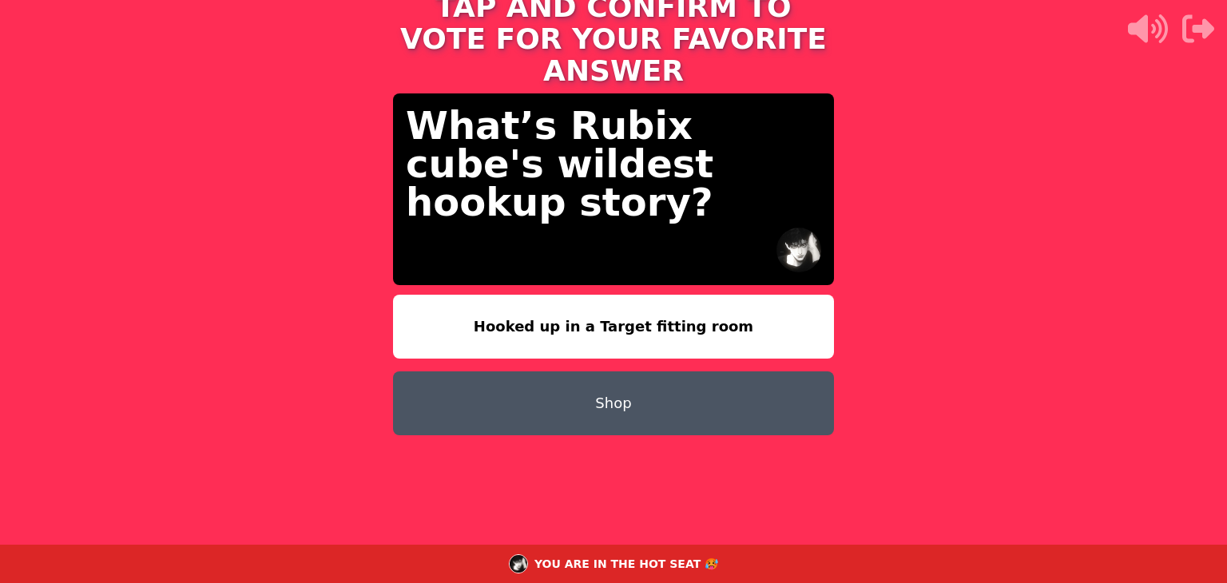
click at [769, 389] on button "Shop" at bounding box center [613, 403] width 441 height 64
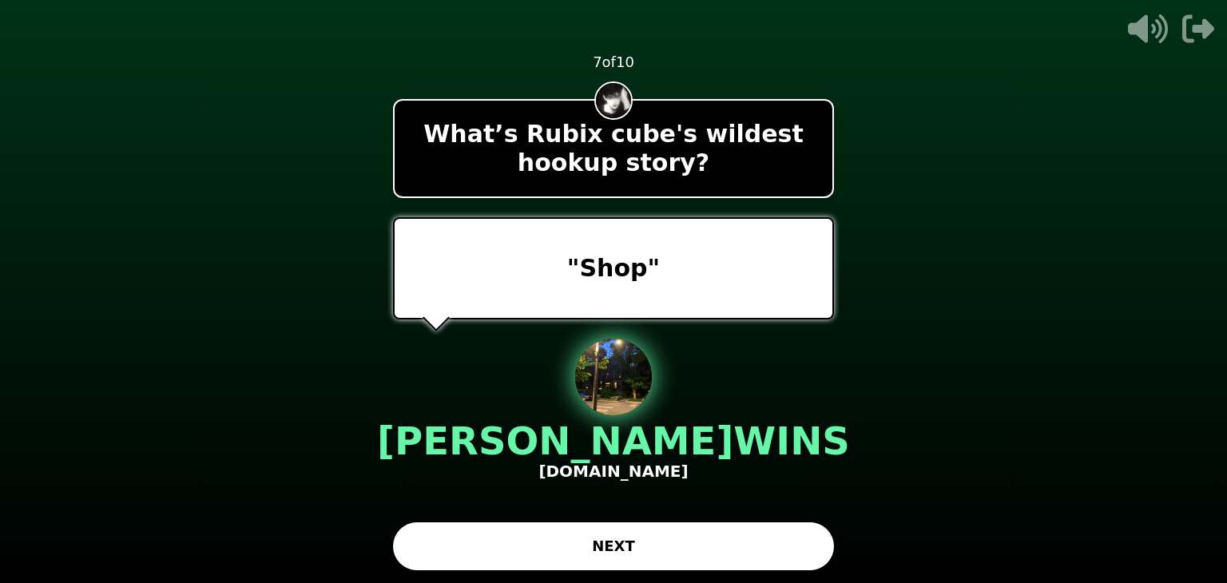
click at [756, 535] on button "NEXT" at bounding box center [613, 546] width 441 height 48
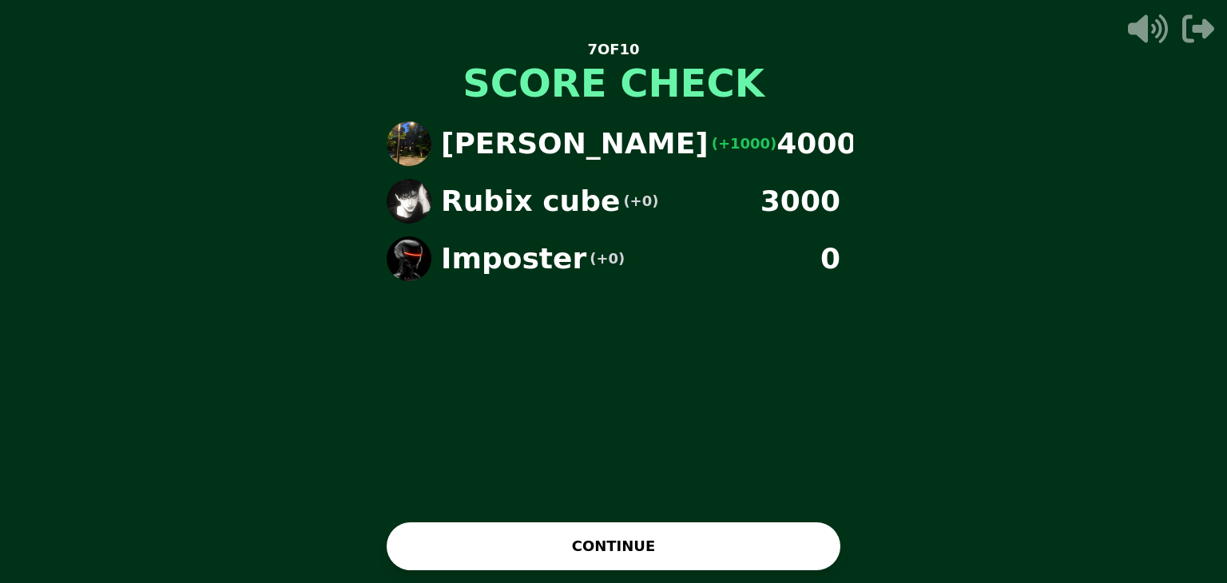
click at [756, 535] on button "CONTINUE" at bounding box center [614, 546] width 454 height 48
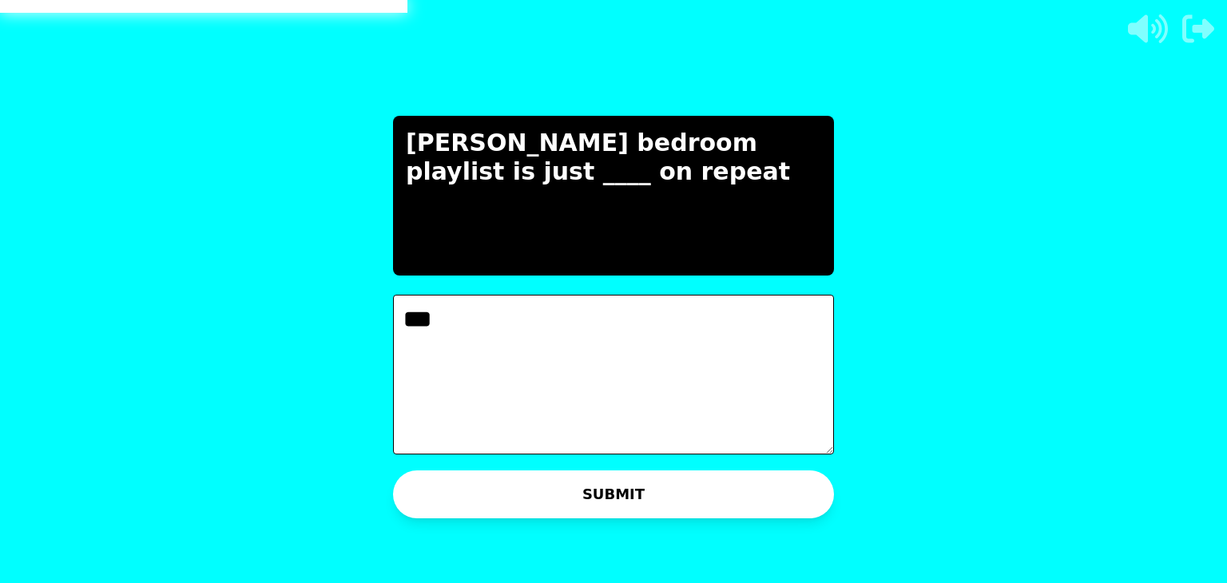
type textarea "***"
click at [747, 494] on button "SUBMIT" at bounding box center [613, 494] width 441 height 48
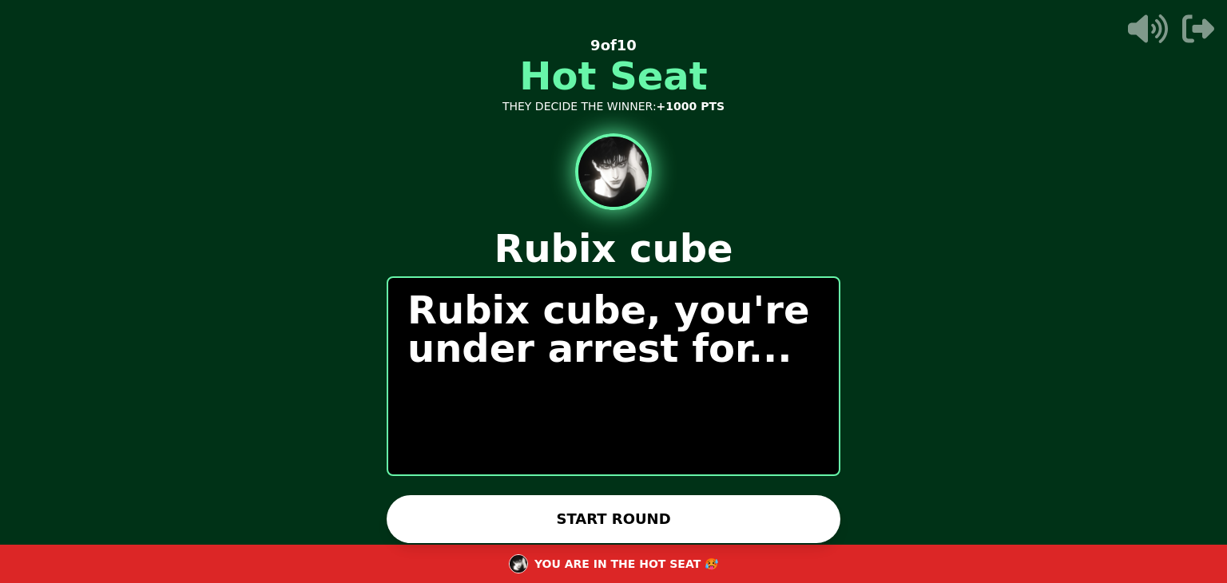
click at [736, 514] on button "START ROUND" at bounding box center [614, 519] width 454 height 48
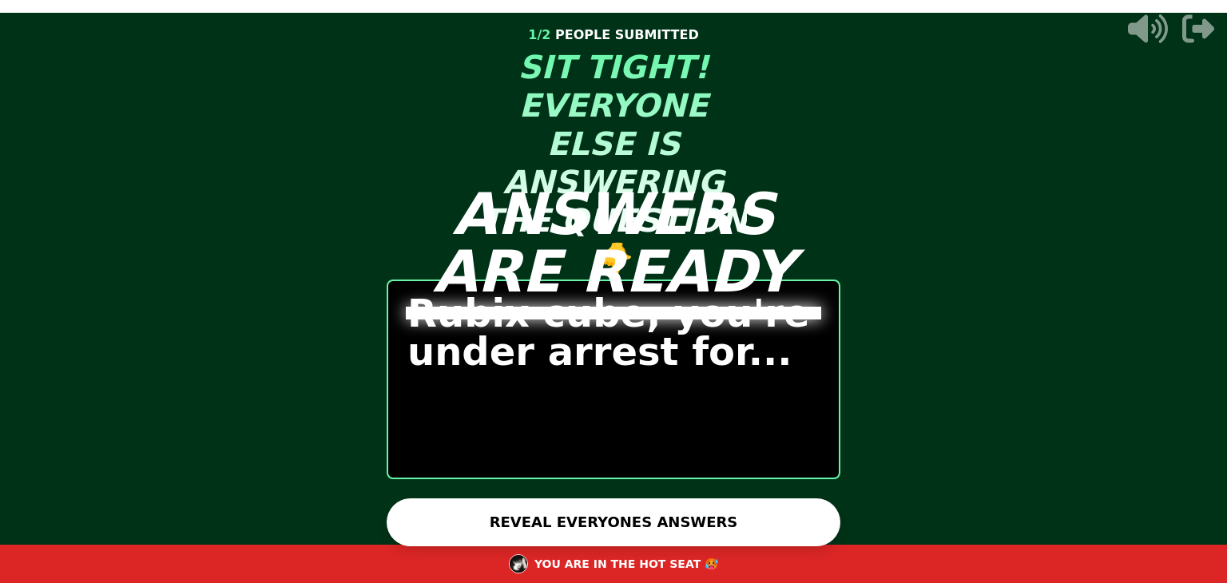
click at [736, 514] on button "REVEAL EVERYONES ANSWERS" at bounding box center [614, 522] width 454 height 48
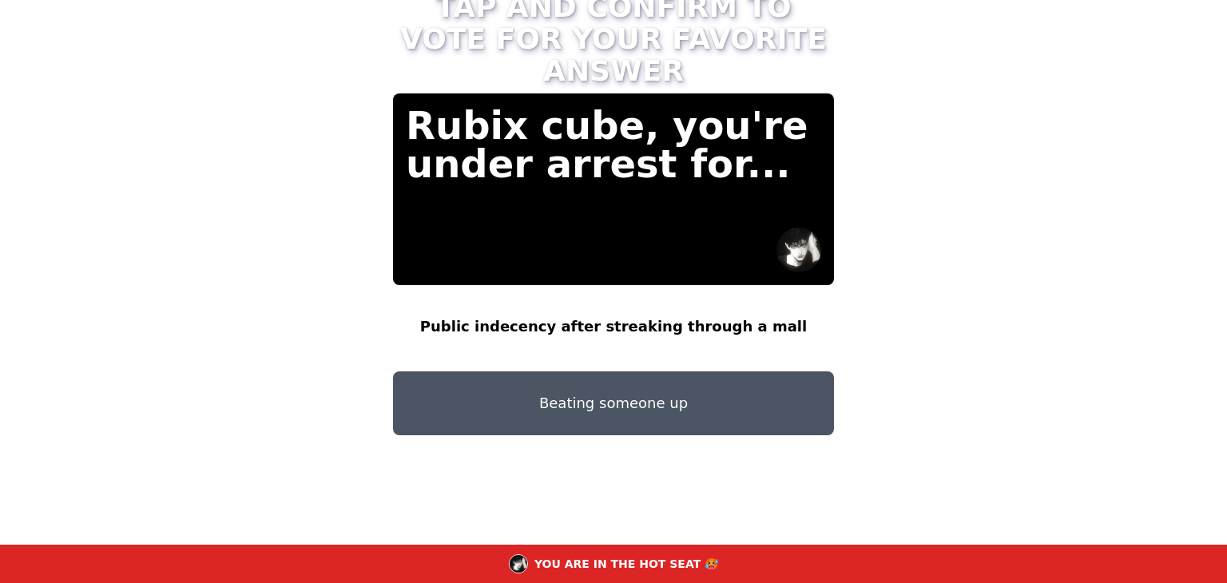
click at [722, 381] on button "Beating someone up" at bounding box center [613, 403] width 441 height 64
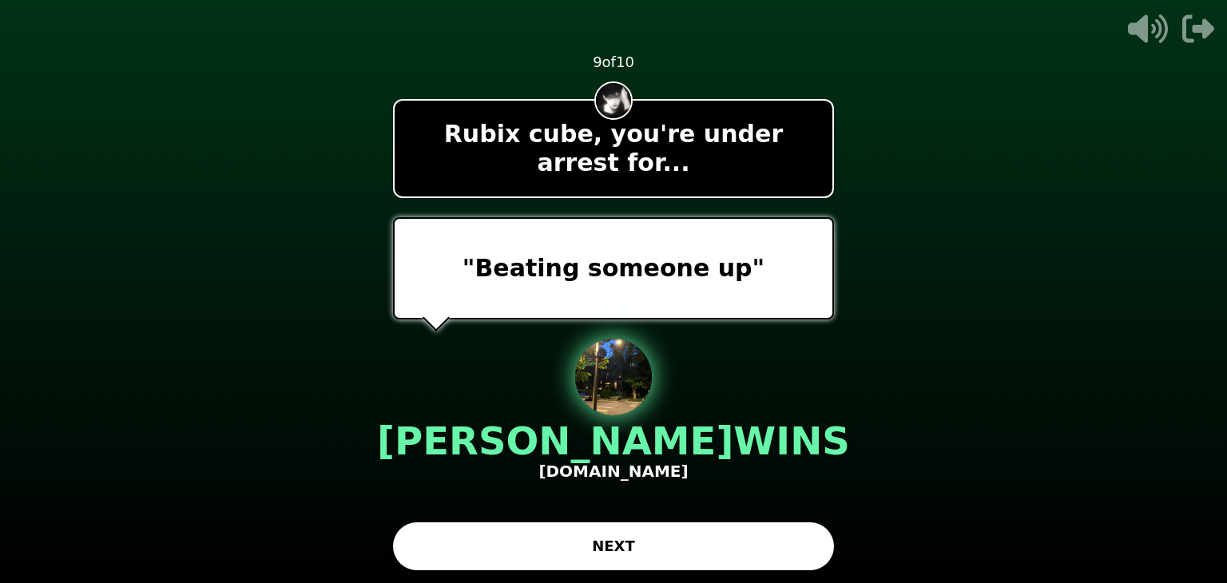
click at [712, 530] on button "NEXT" at bounding box center [613, 546] width 441 height 48
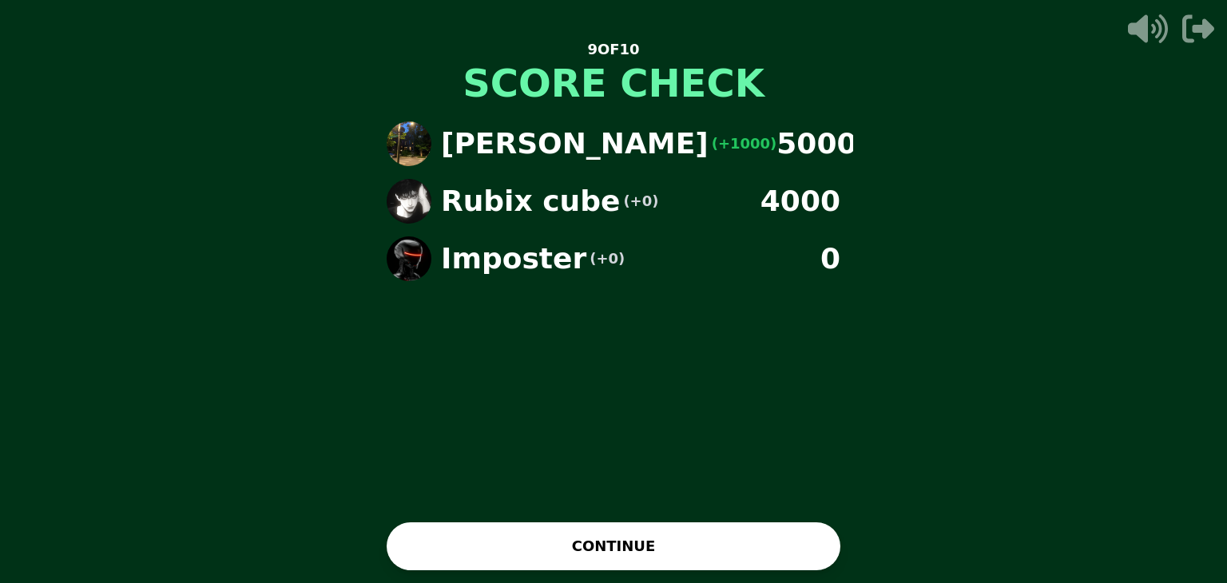
click at [697, 538] on button "CONTINUE" at bounding box center [614, 546] width 454 height 48
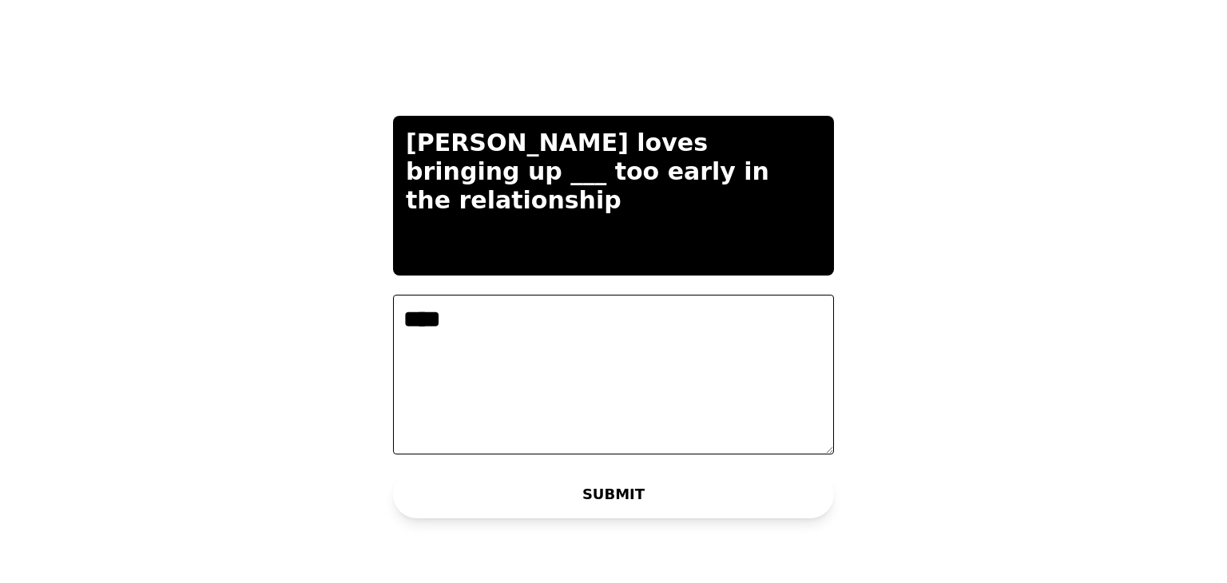
type textarea "****"
click at [671, 486] on button "SUBMIT" at bounding box center [613, 494] width 441 height 48
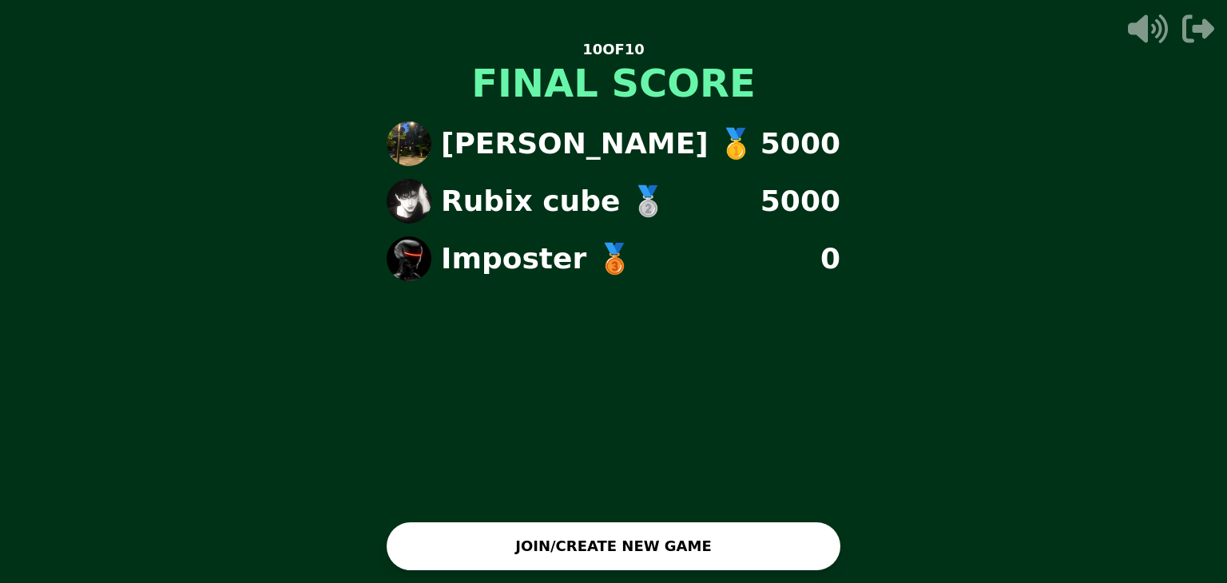
click at [709, 546] on button "JOIN/CREATE NEW GAME" at bounding box center [614, 546] width 454 height 48
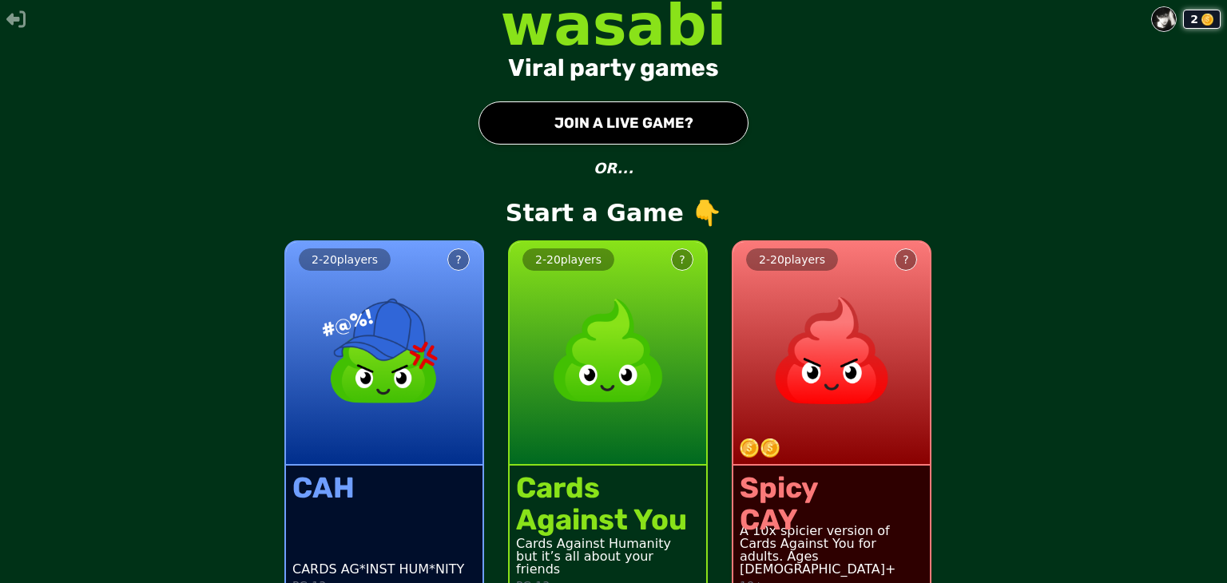
click at [1161, 15] on img at bounding box center [1164, 19] width 24 height 24
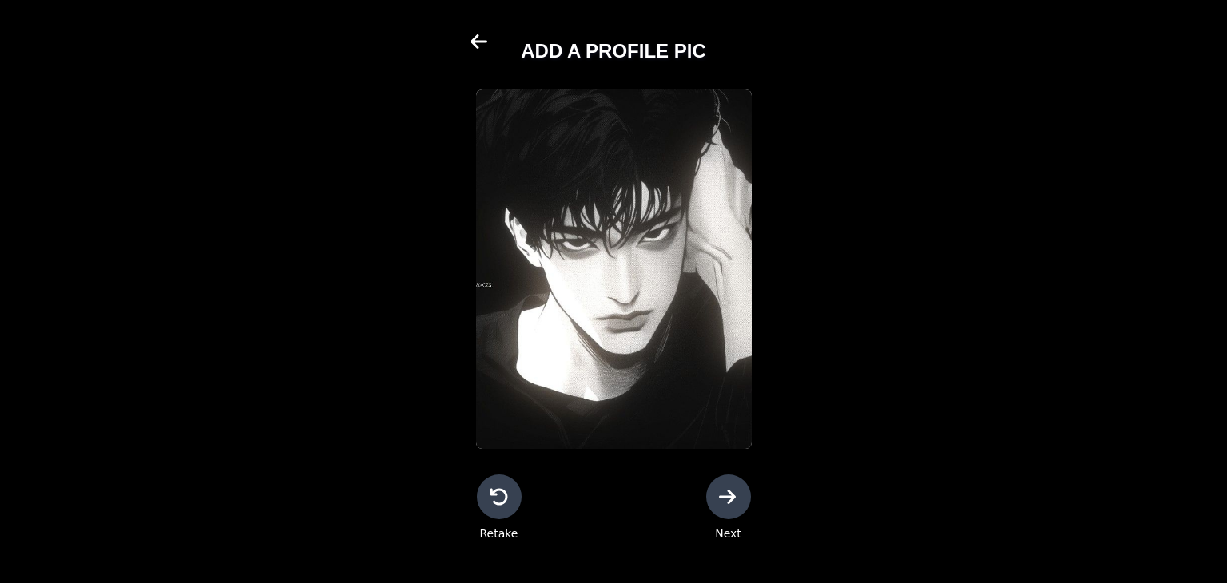
click at [733, 494] on icon at bounding box center [727, 496] width 17 height 14
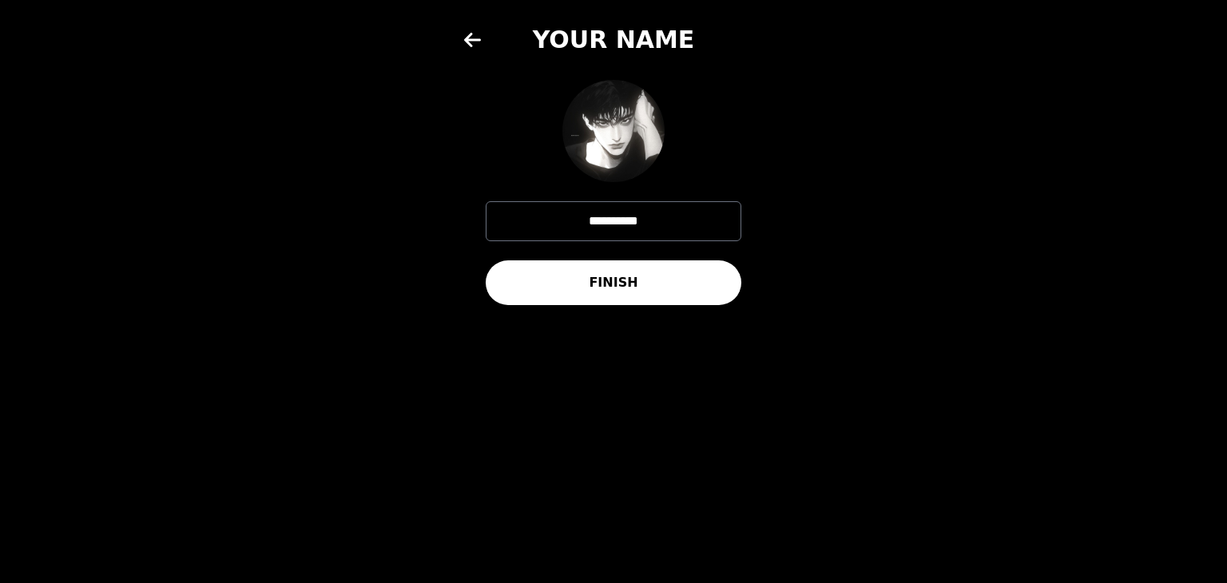
click at [652, 219] on input "**********" at bounding box center [614, 221] width 256 height 40
type input "*"
type input "******"
click at [697, 286] on button "FINISH" at bounding box center [614, 282] width 256 height 45
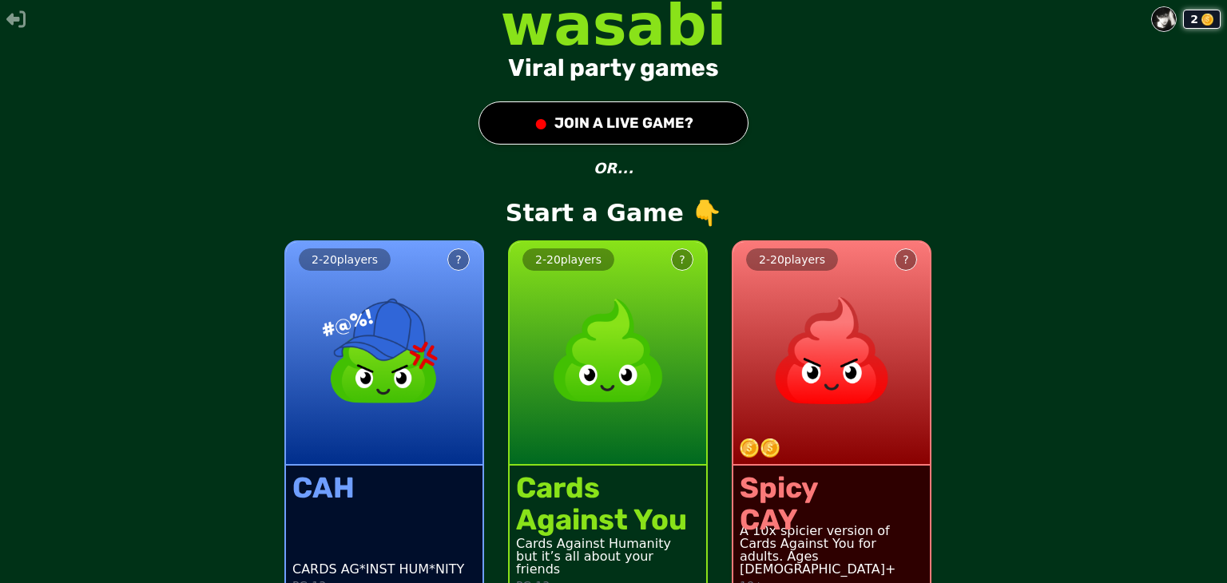
click at [815, 330] on img at bounding box center [831, 350] width 141 height 141
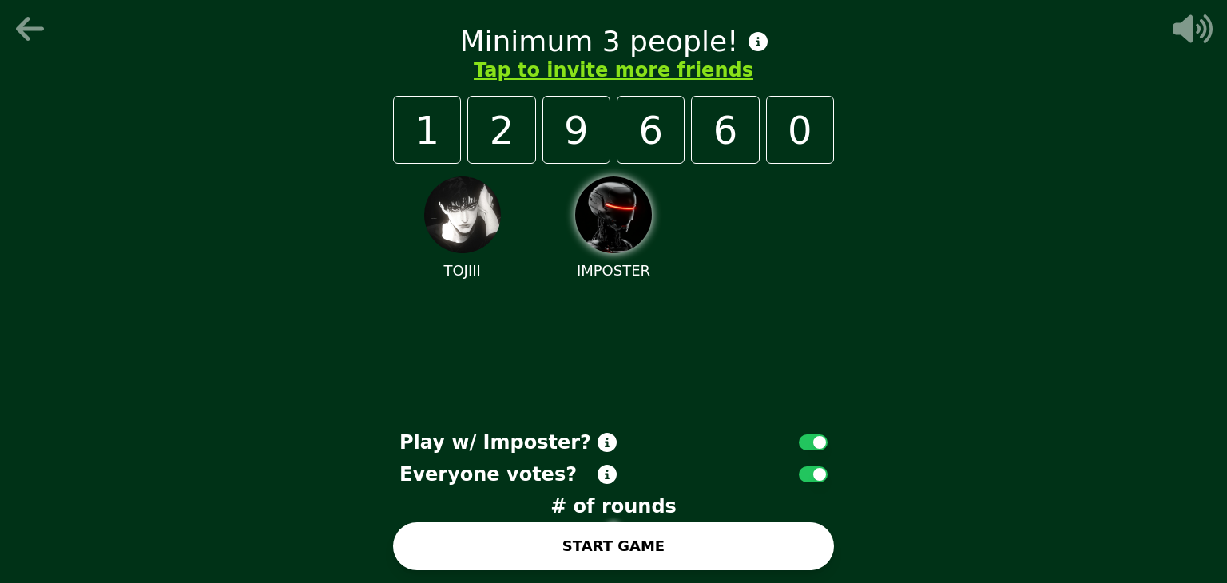
click at [18, 18] on icon at bounding box center [32, 29] width 38 height 32
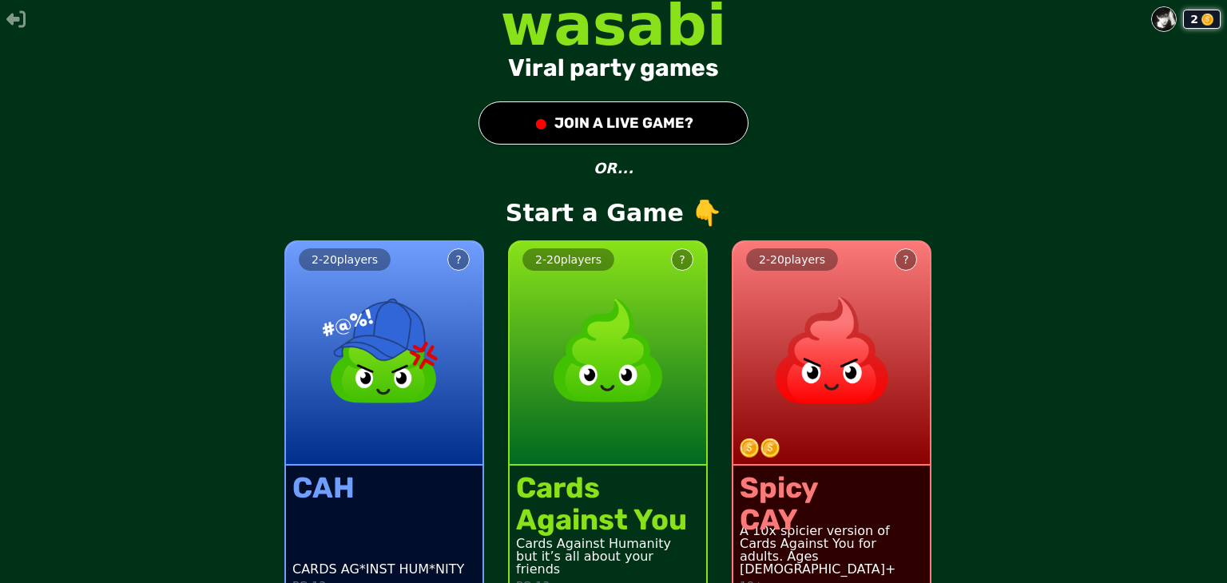
scroll to position [29, 0]
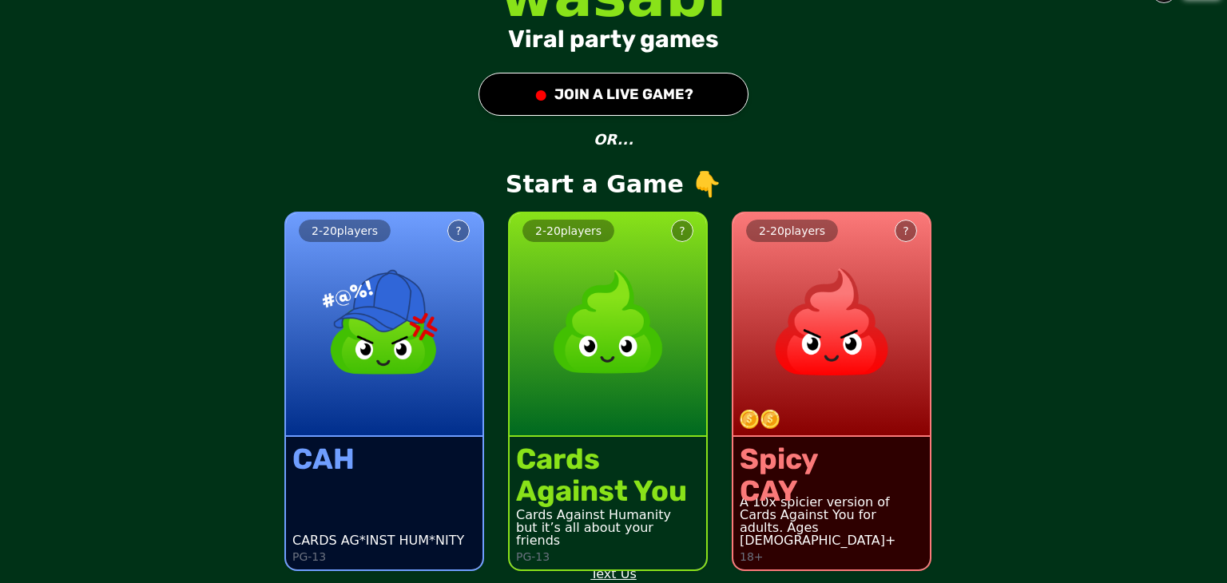
click at [860, 392] on div "2 - 20 players ?" at bounding box center [831, 325] width 196 height 224
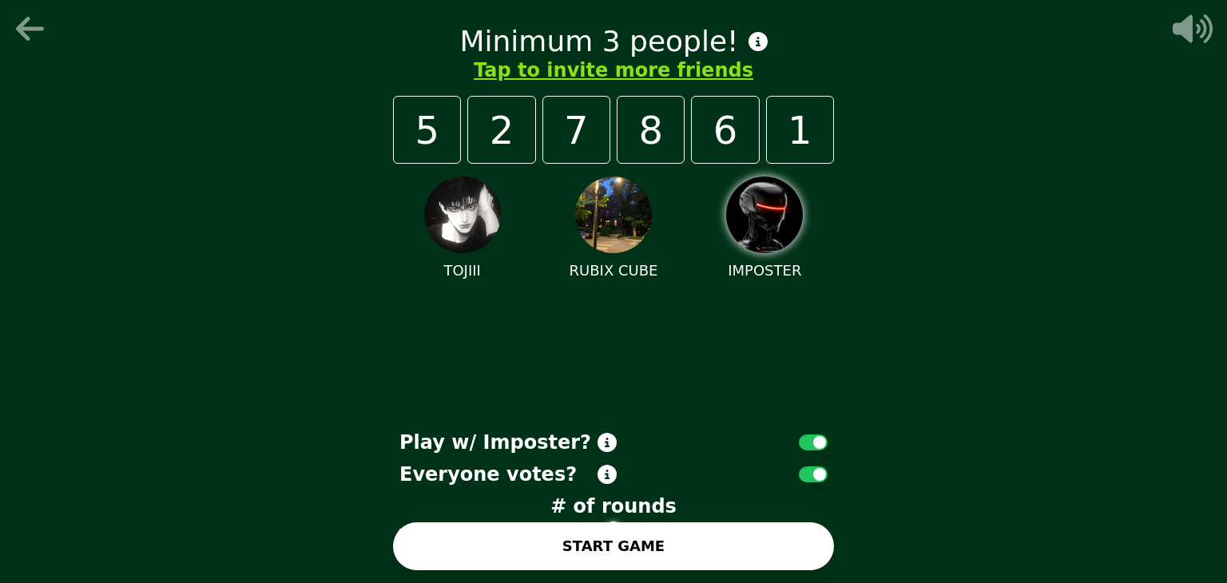
click at [698, 546] on button "START GAME" at bounding box center [613, 546] width 441 height 48
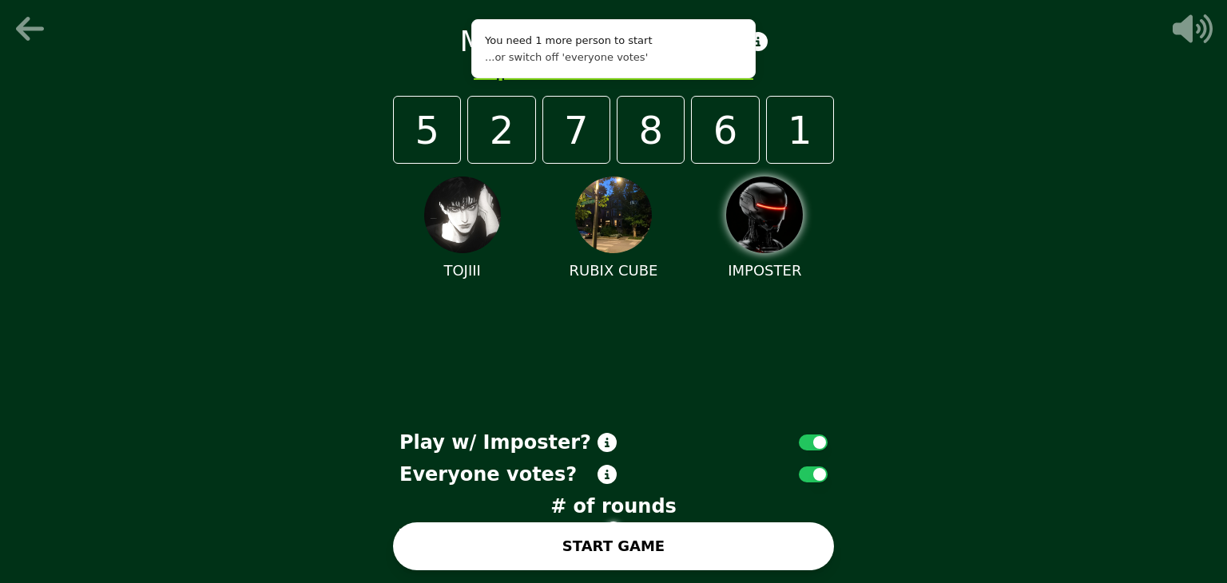
click at [832, 479] on div "Everyone votes?" at bounding box center [613, 475] width 441 height 26
click at [818, 476] on button "button" at bounding box center [813, 474] width 29 height 16
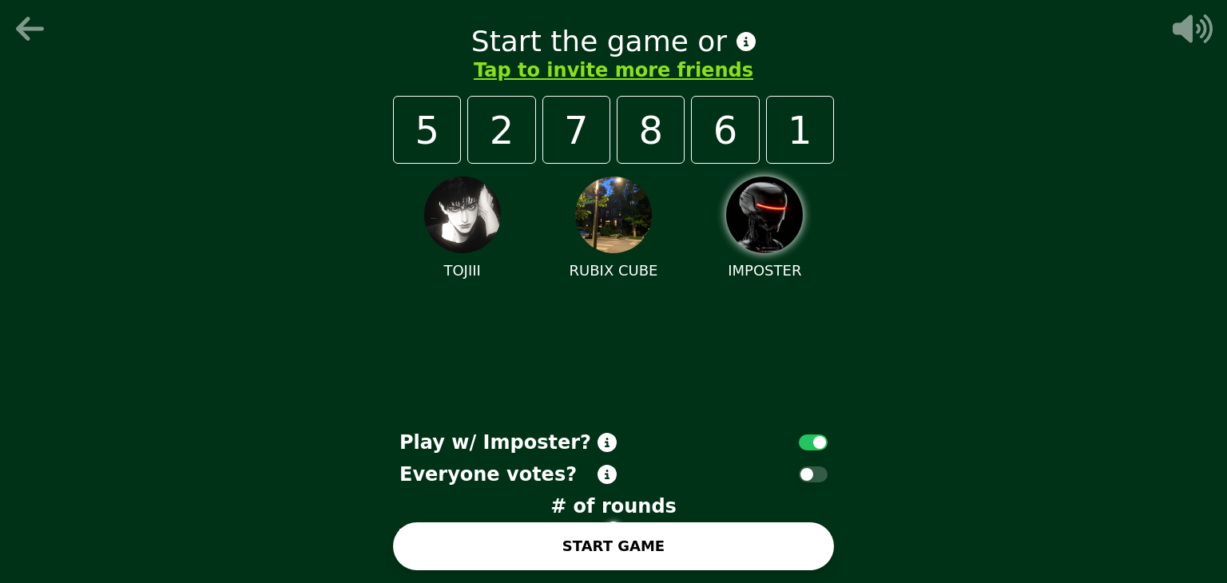
click at [756, 542] on button "START GAME" at bounding box center [613, 546] width 441 height 48
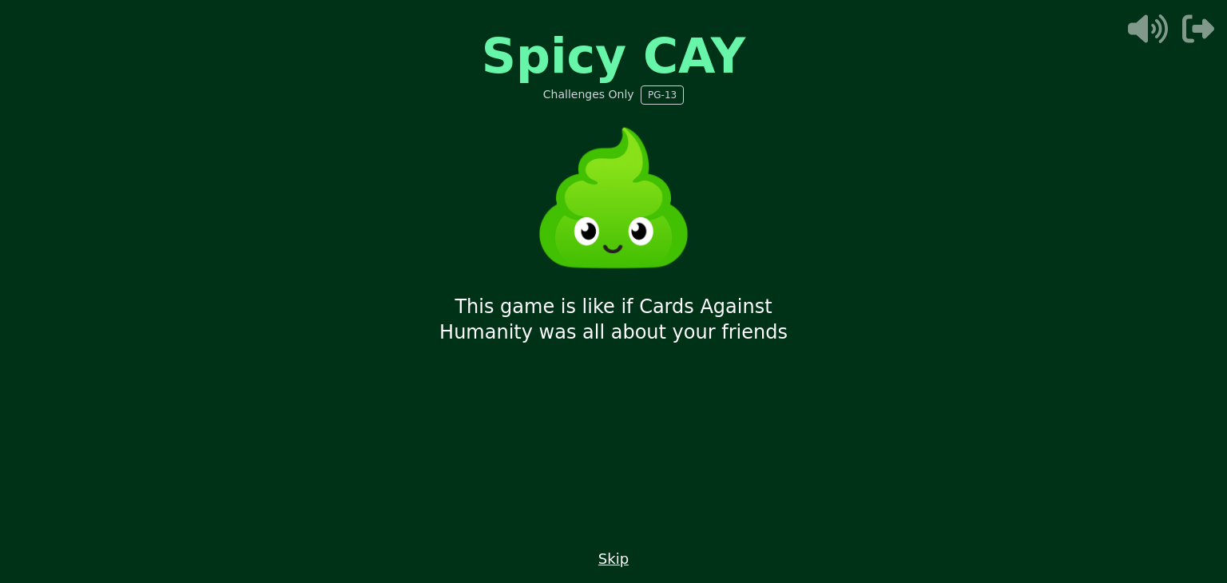
click at [625, 566] on button "Skip" at bounding box center [613, 559] width 30 height 22
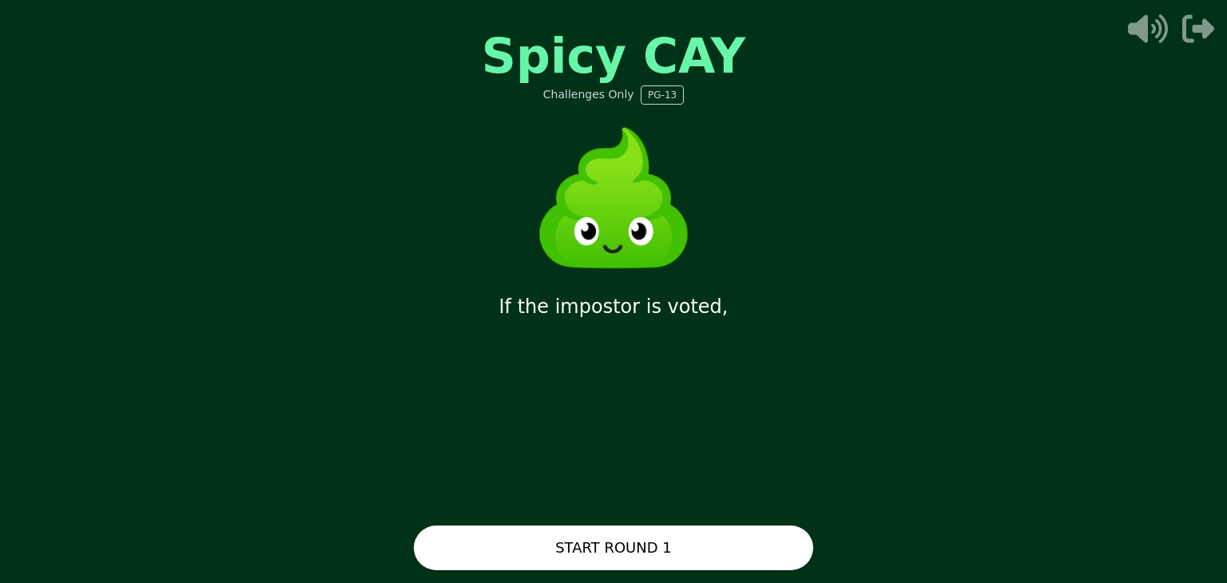
click at [631, 555] on button "START ROUND 1" at bounding box center [613, 548] width 399 height 45
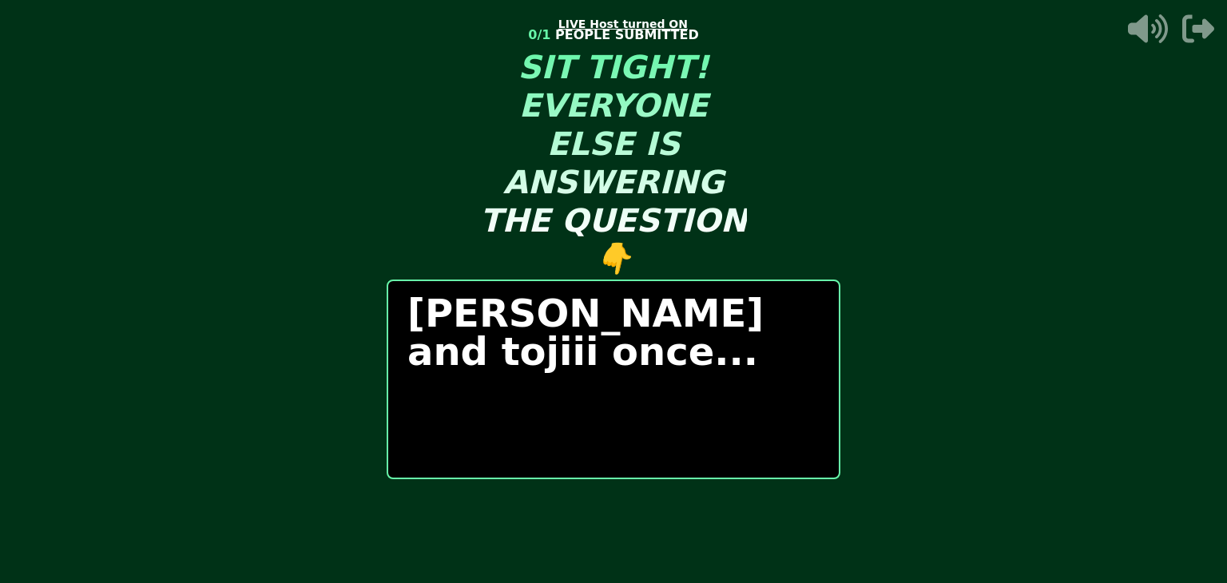
click at [726, 517] on div "START ROUND" at bounding box center [614, 522] width 454 height 48
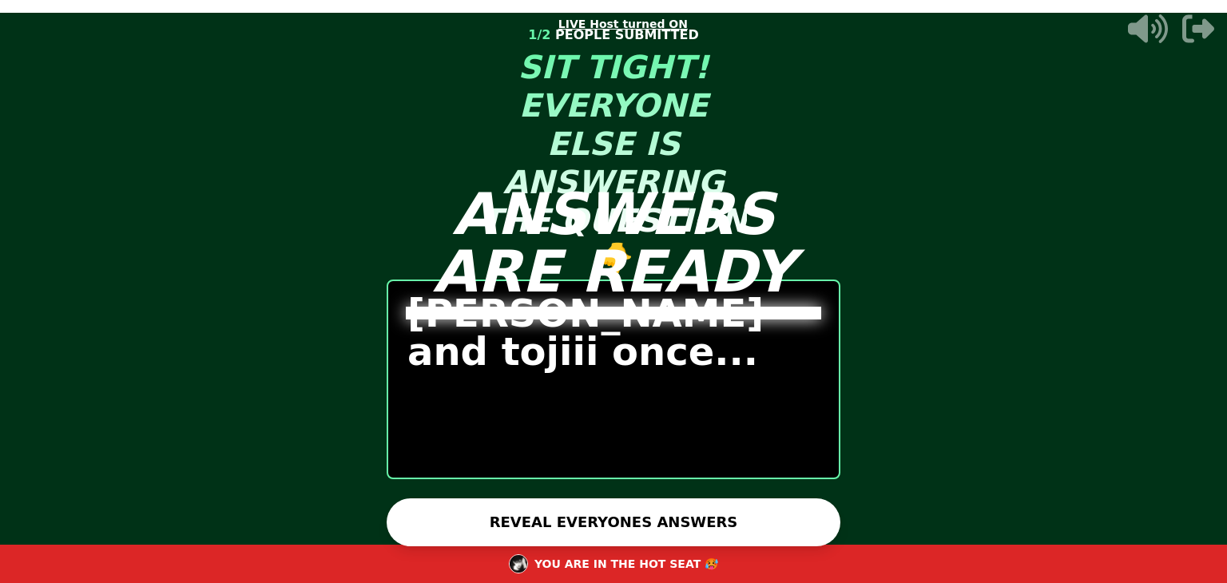
click at [669, 526] on button "REVEAL EVERYONES ANSWERS" at bounding box center [614, 522] width 454 height 48
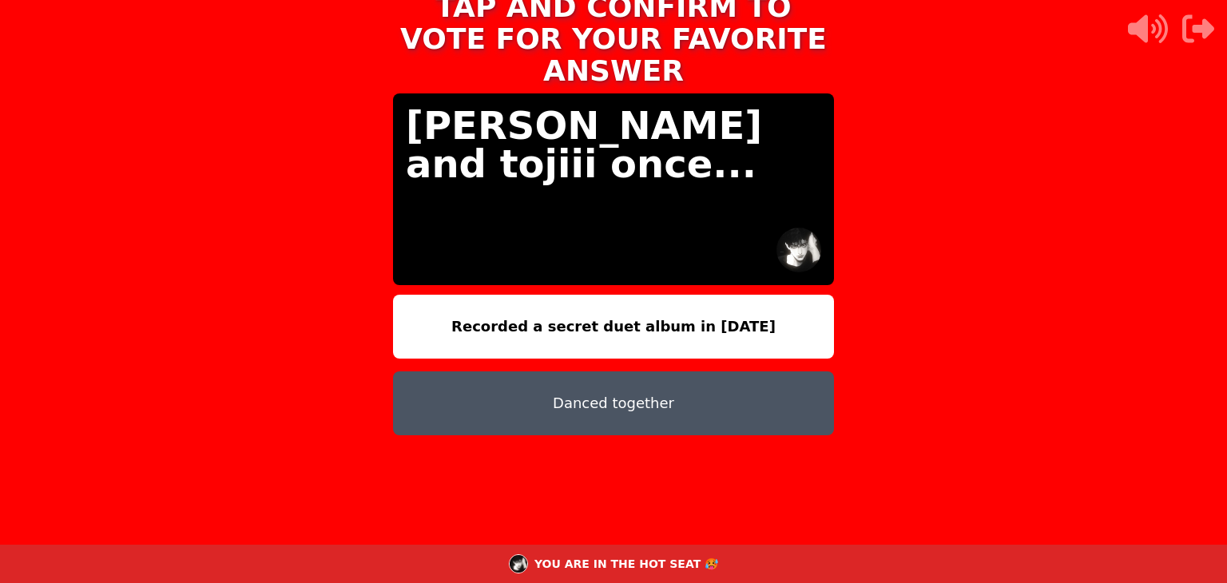
click at [633, 385] on button "Danced together" at bounding box center [613, 403] width 441 height 64
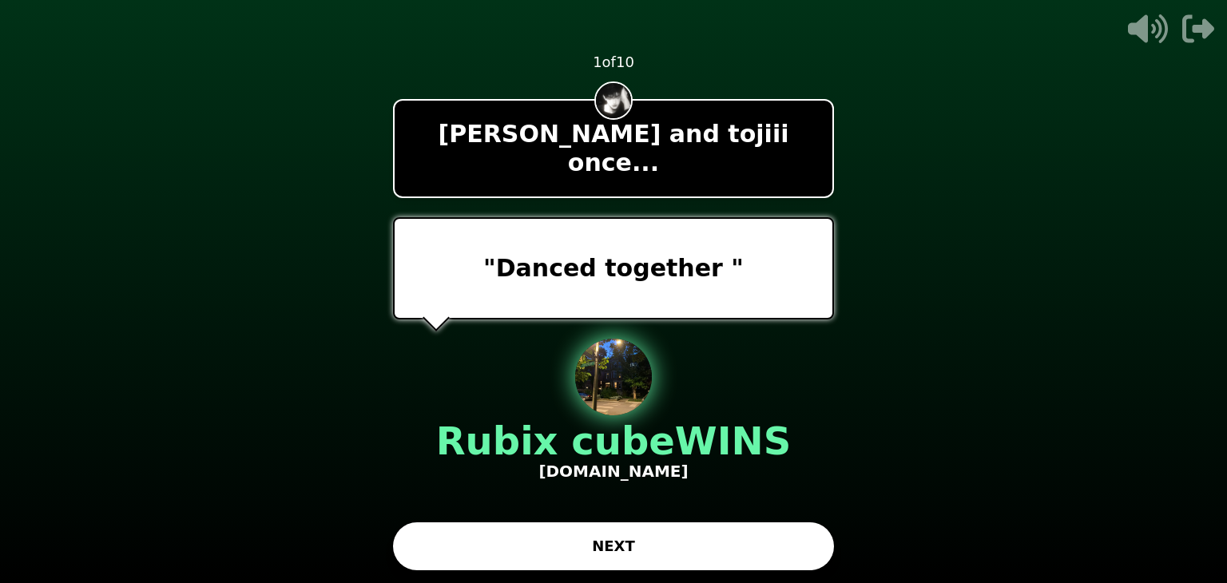
click at [623, 546] on button "NEXT" at bounding box center [613, 546] width 441 height 48
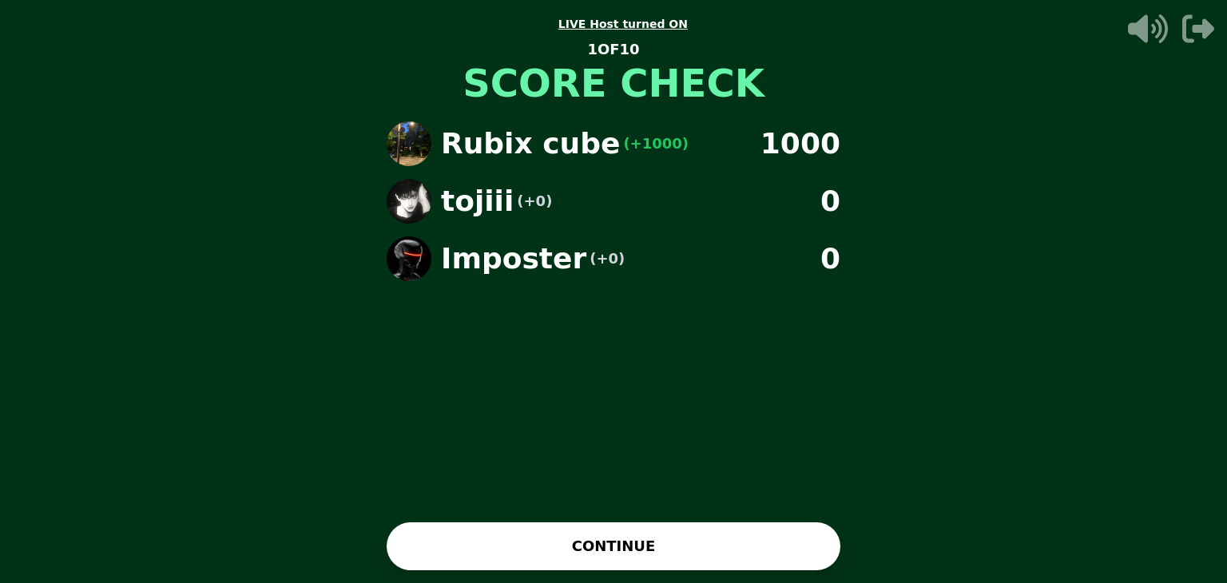
click at [623, 546] on button "CONTINUE" at bounding box center [614, 546] width 454 height 48
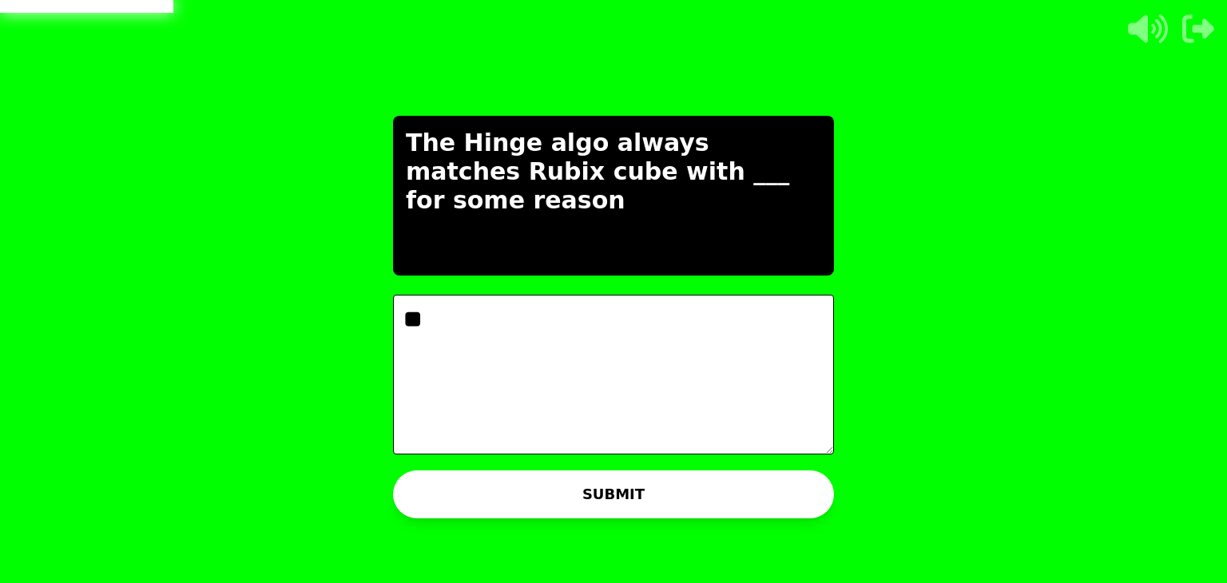
type textarea "**"
click at [637, 489] on button "SUBMIT" at bounding box center [613, 494] width 441 height 48
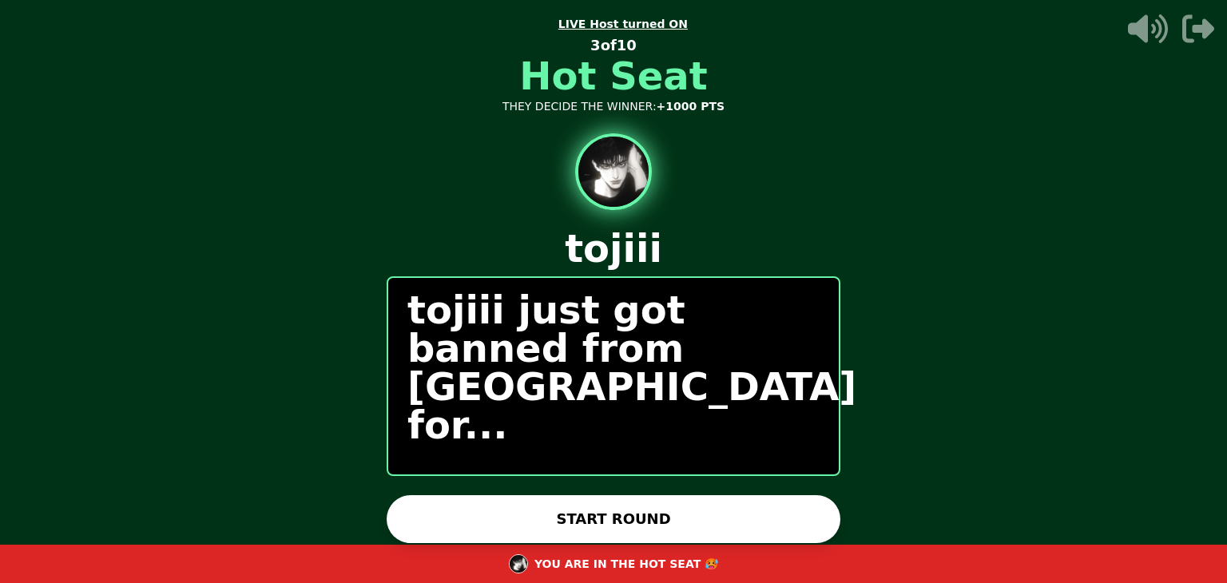
click at [633, 517] on button "START ROUND" at bounding box center [614, 519] width 454 height 48
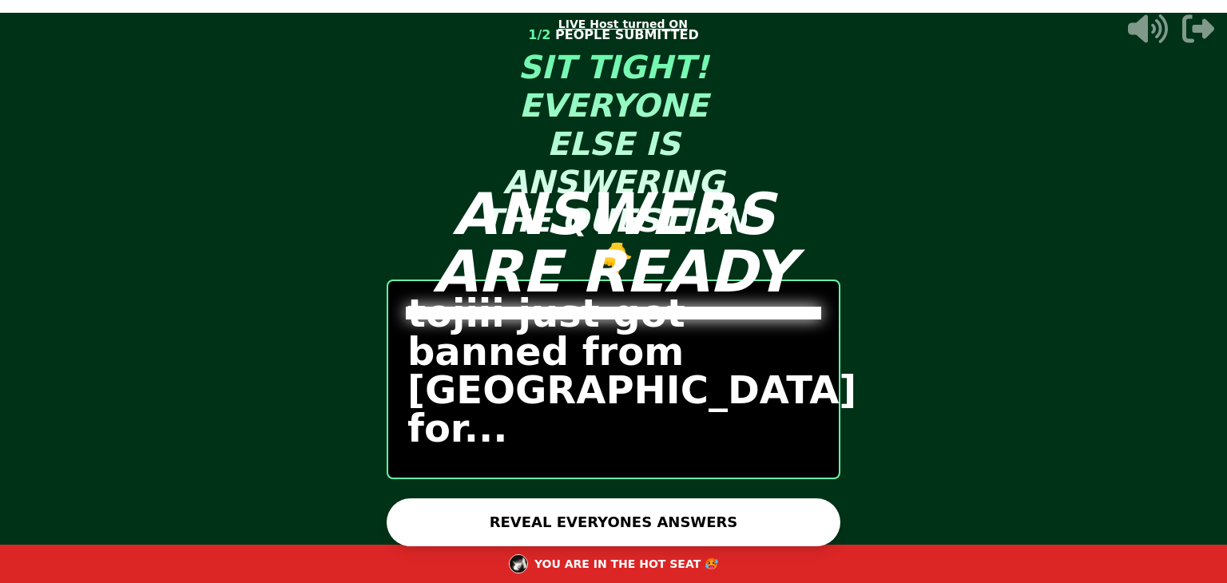
click at [633, 517] on button "REVEAL EVERYONES ANSWERS" at bounding box center [614, 522] width 454 height 48
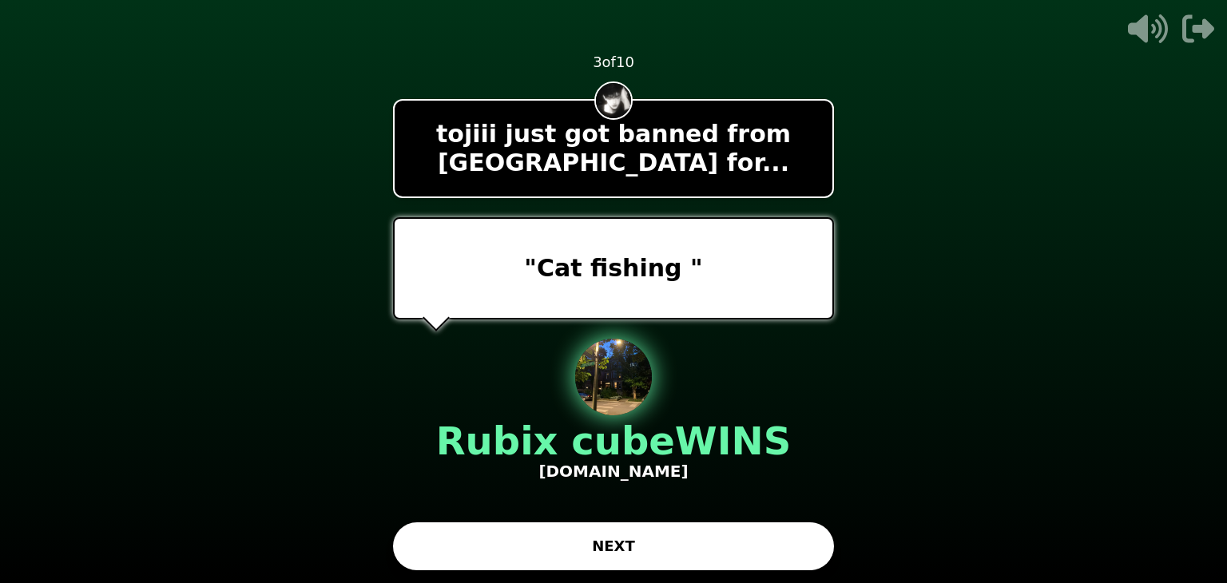
click at [601, 542] on button "NEXT" at bounding box center [613, 546] width 441 height 48
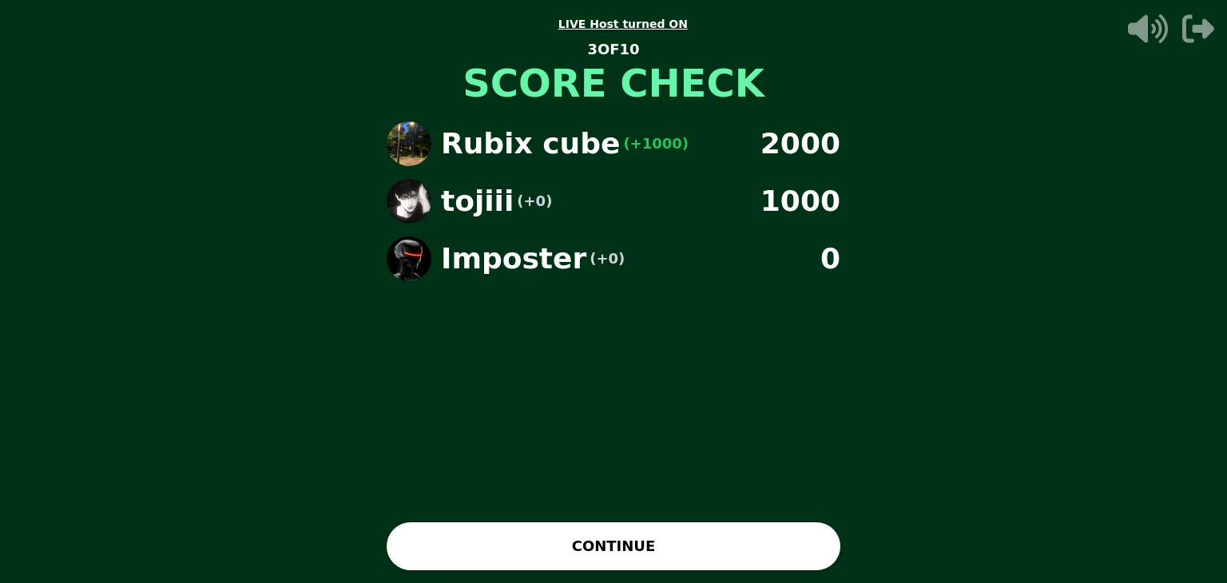
click at [601, 542] on button "CONTINUE" at bounding box center [614, 546] width 454 height 48
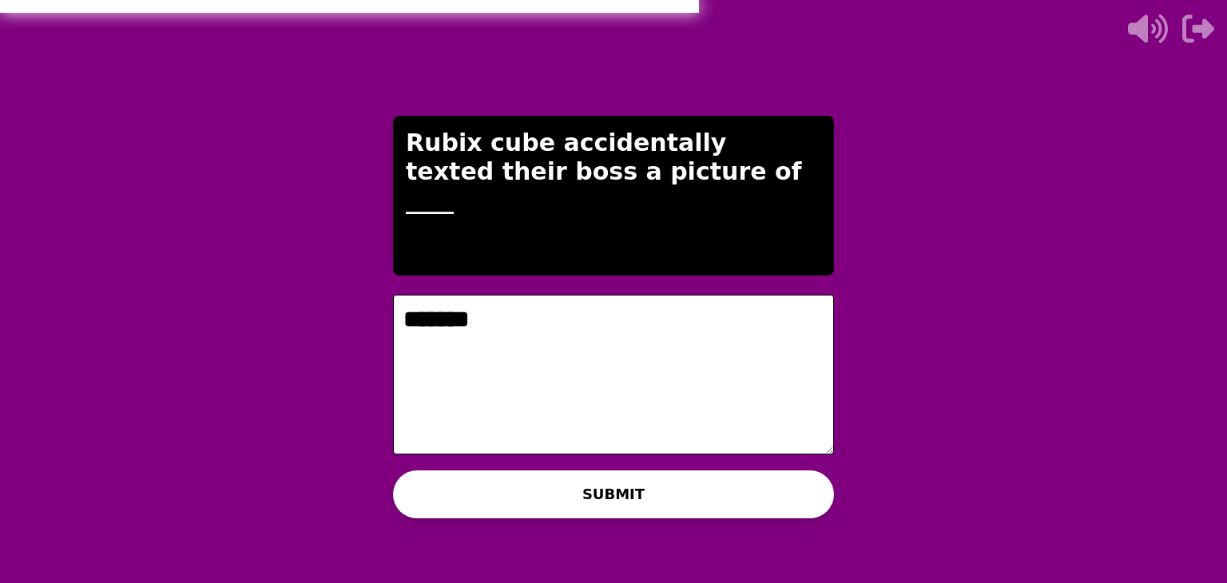
type textarea "*******"
click at [607, 504] on button "SUBMIT" at bounding box center [613, 494] width 441 height 48
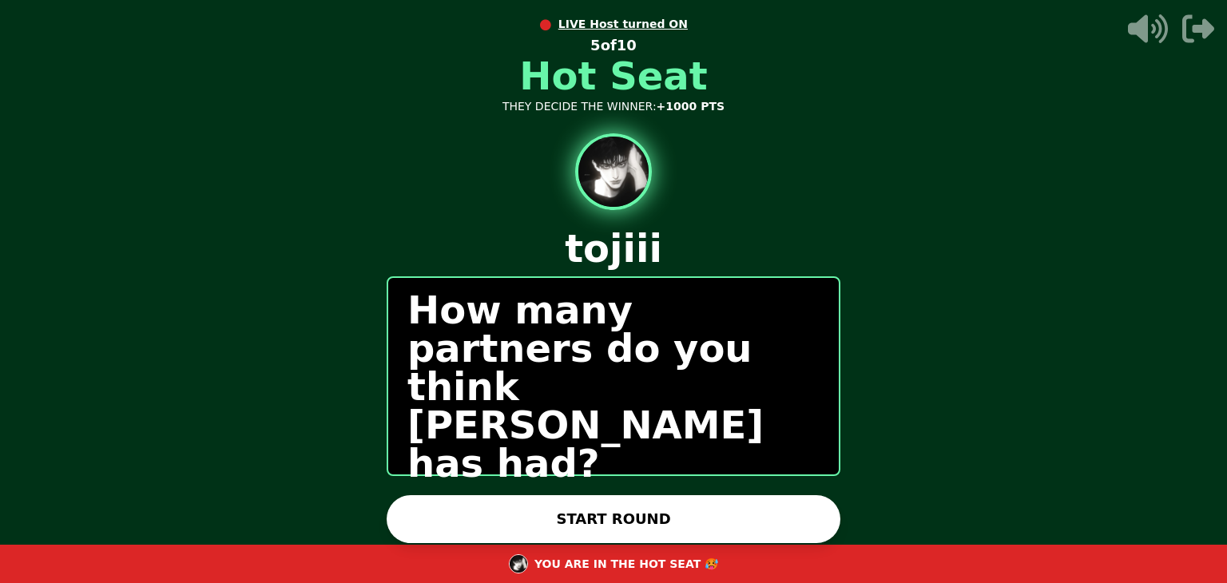
click at [607, 504] on button "START ROUND" at bounding box center [614, 519] width 454 height 48
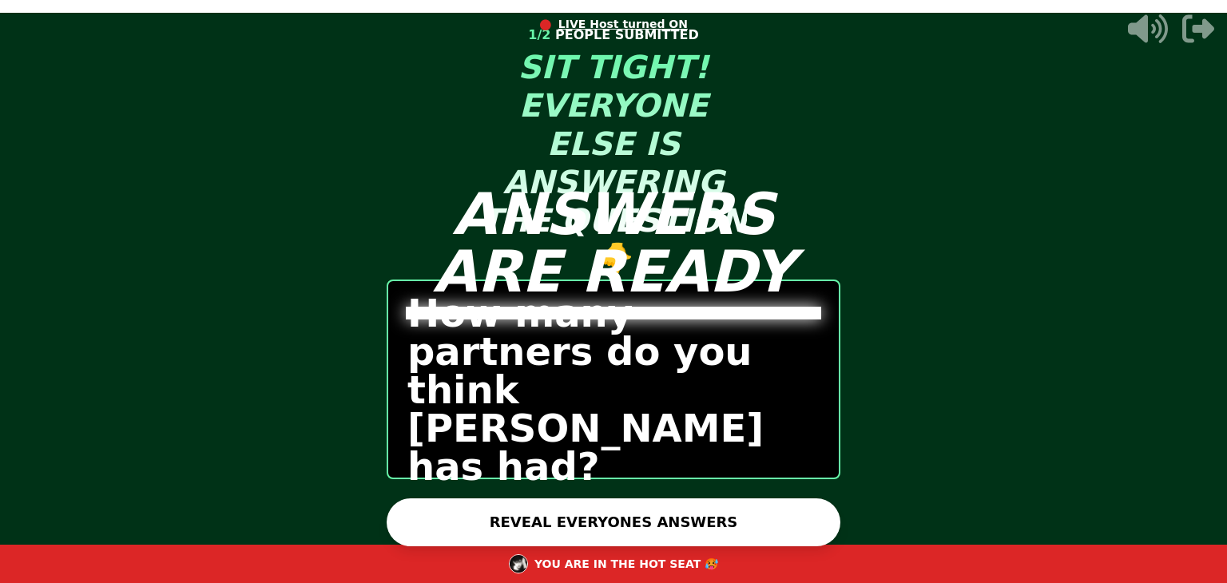
click at [607, 504] on button "REVEAL EVERYONES ANSWERS" at bounding box center [614, 522] width 454 height 48
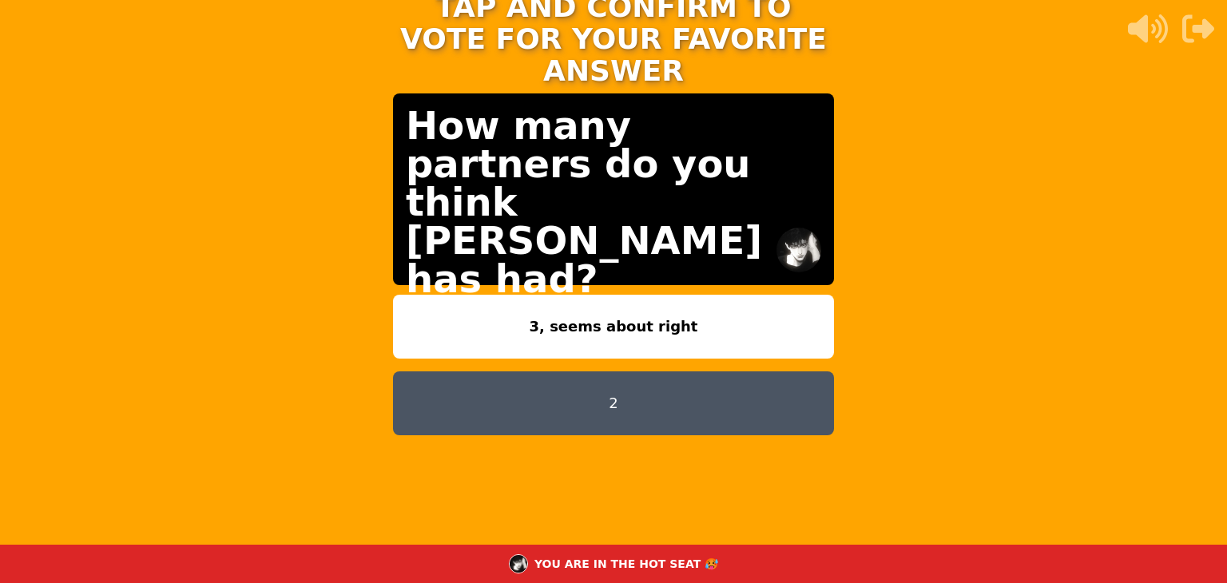
click at [627, 383] on button "2" at bounding box center [613, 403] width 441 height 64
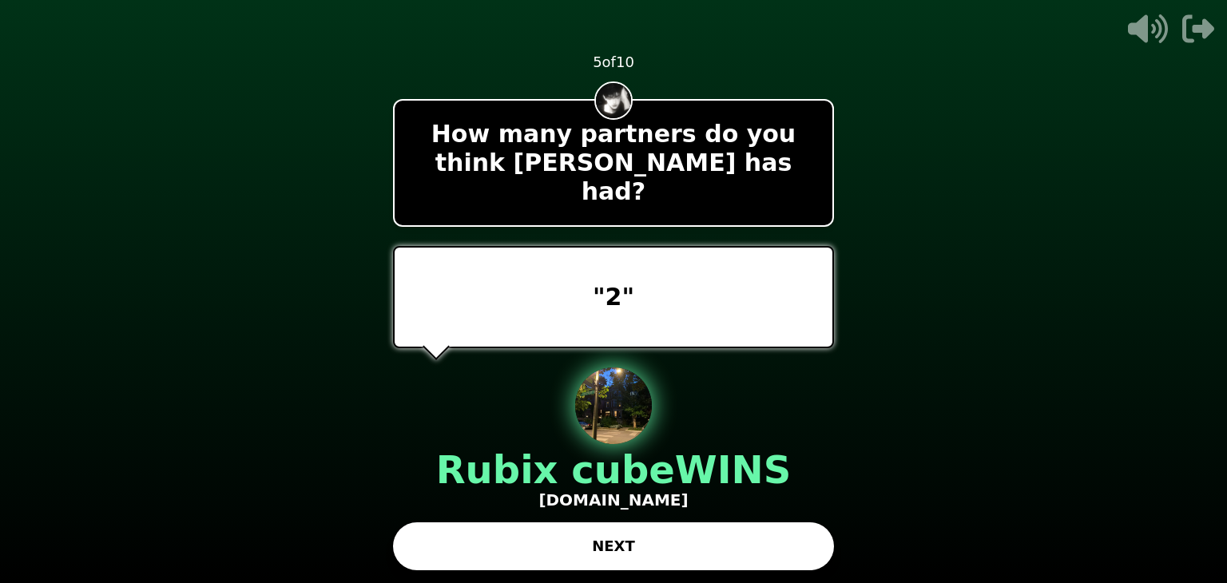
click at [630, 533] on button "NEXT" at bounding box center [613, 546] width 441 height 48
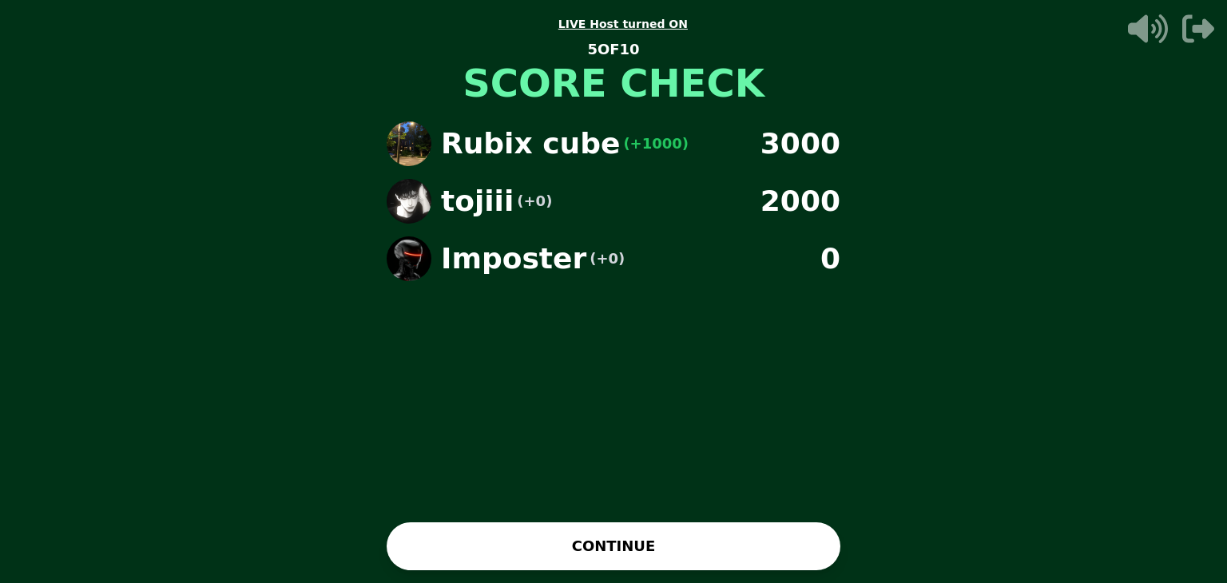
click at [634, 529] on button "CONTINUE" at bounding box center [614, 546] width 454 height 48
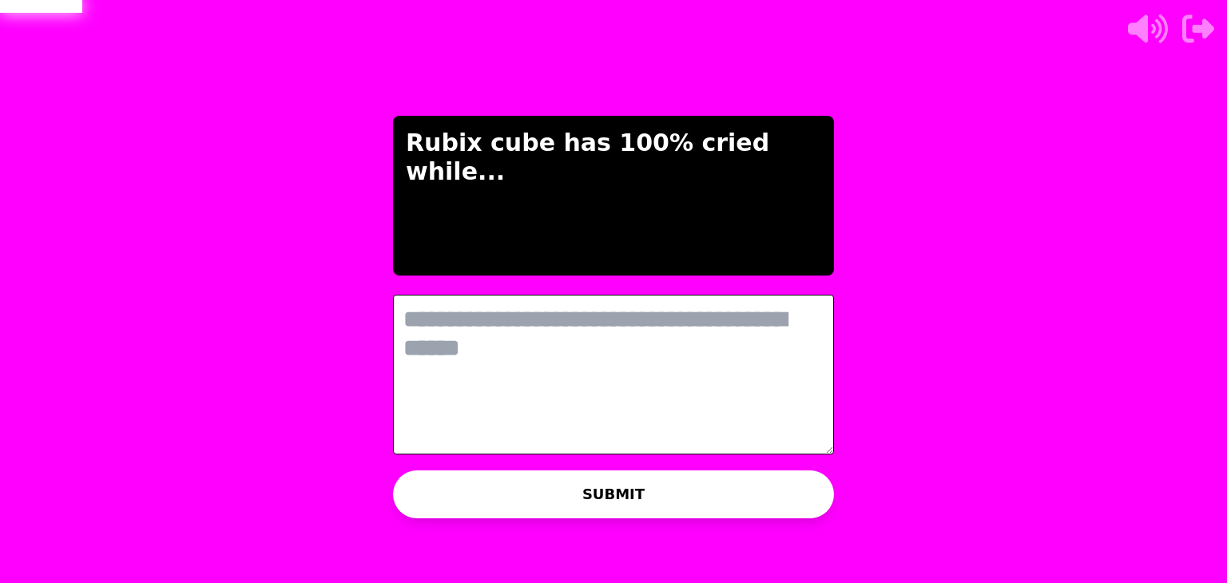
click at [629, 367] on textarea at bounding box center [613, 375] width 441 height 160
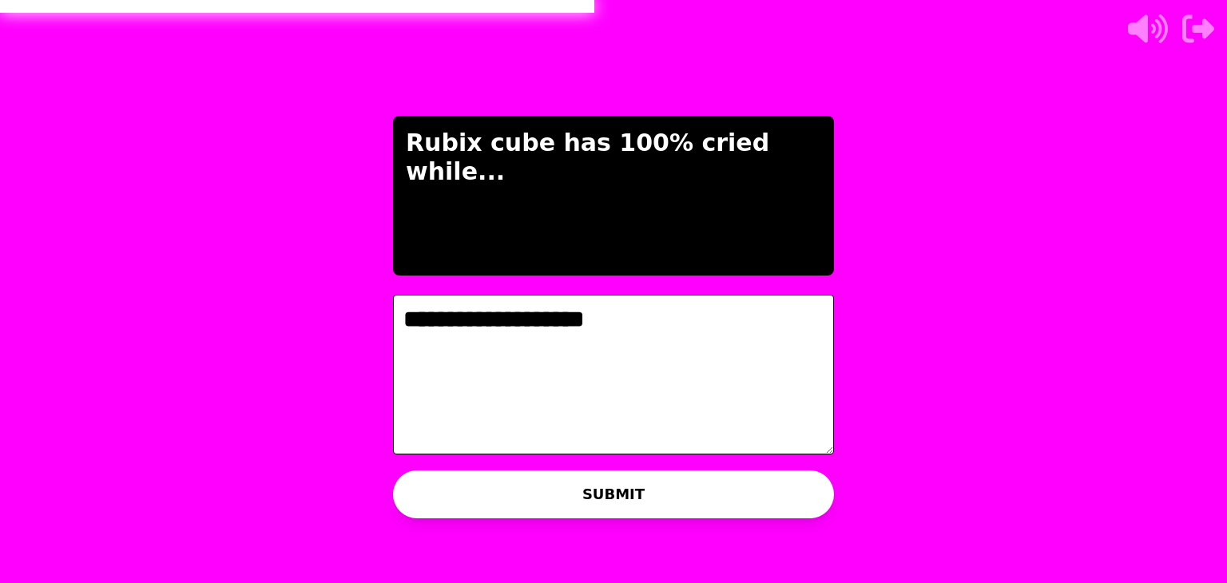
type textarea "**********"
click at [649, 486] on button "SUBMIT" at bounding box center [613, 494] width 441 height 48
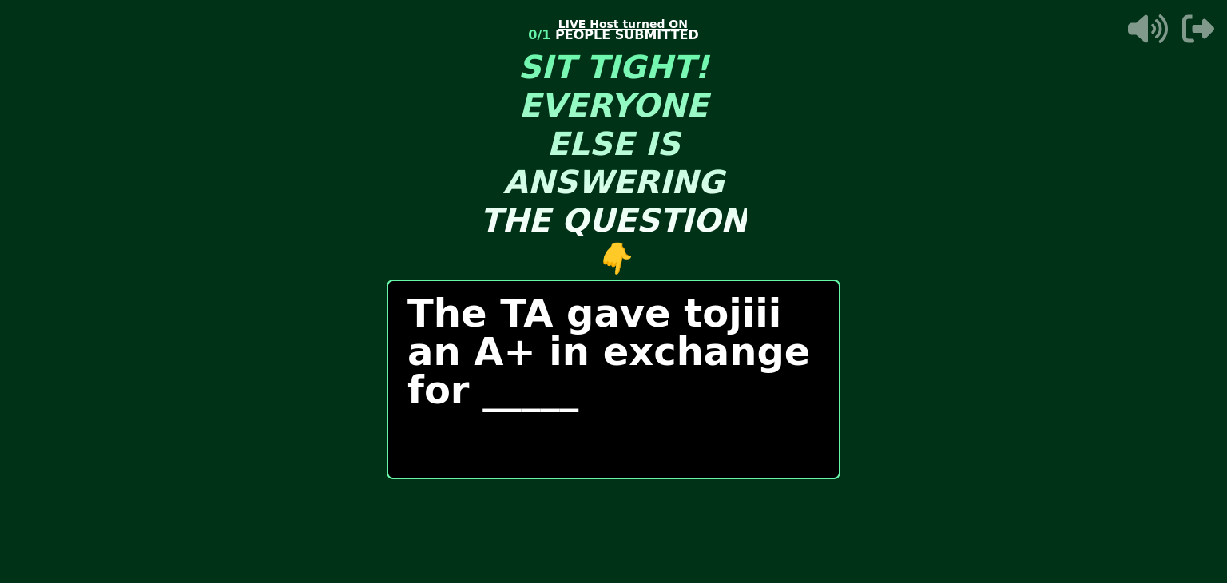
click at [633, 513] on div "START ROUND" at bounding box center [614, 522] width 454 height 48
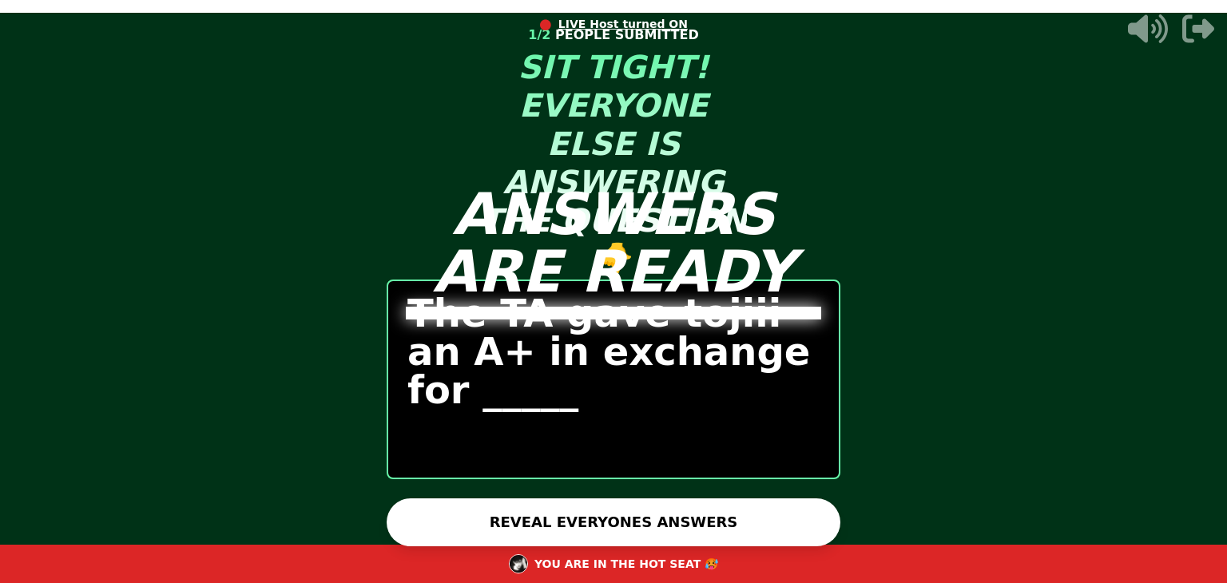
click at [634, 508] on button "REVEAL EVERYONES ANSWERS" at bounding box center [614, 522] width 454 height 48
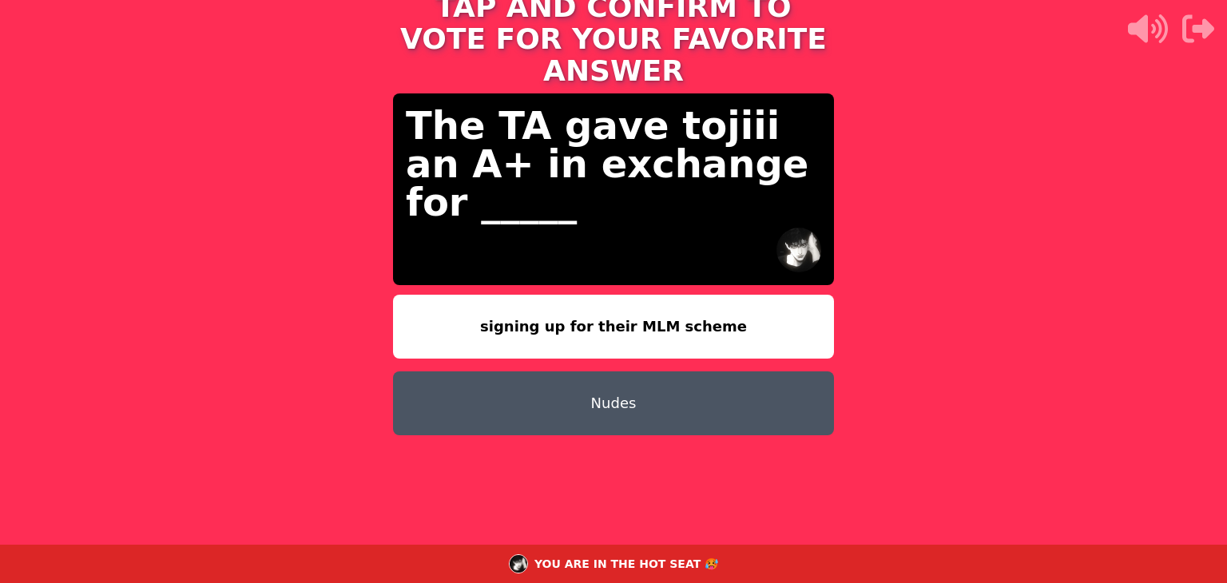
click at [684, 371] on button "Nudes" at bounding box center [613, 403] width 441 height 64
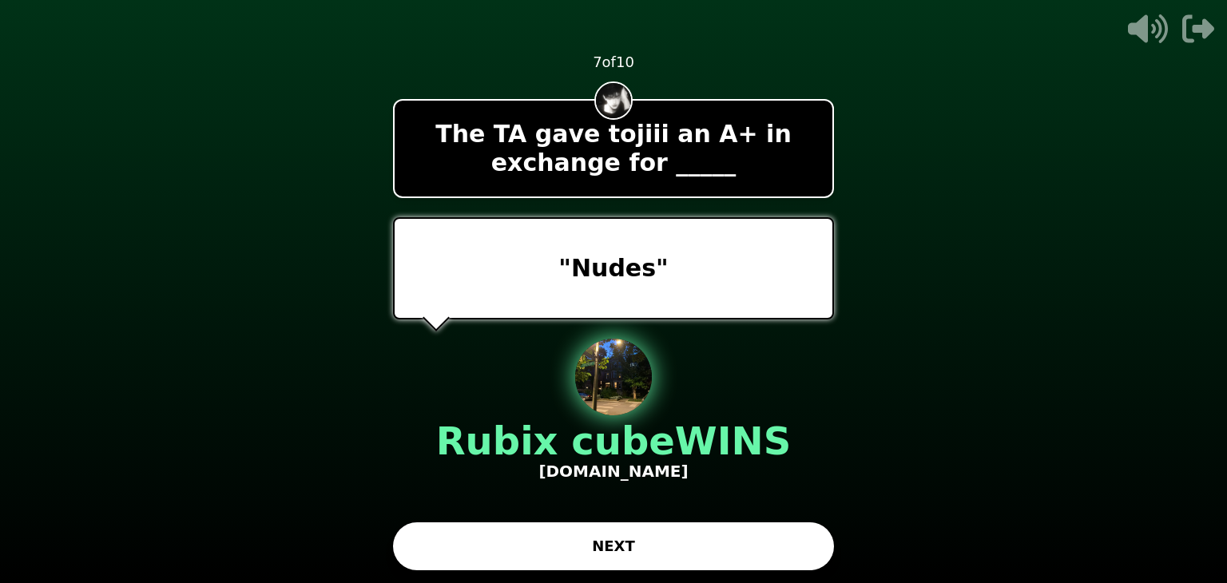
click at [658, 547] on button "NEXT" at bounding box center [613, 546] width 441 height 48
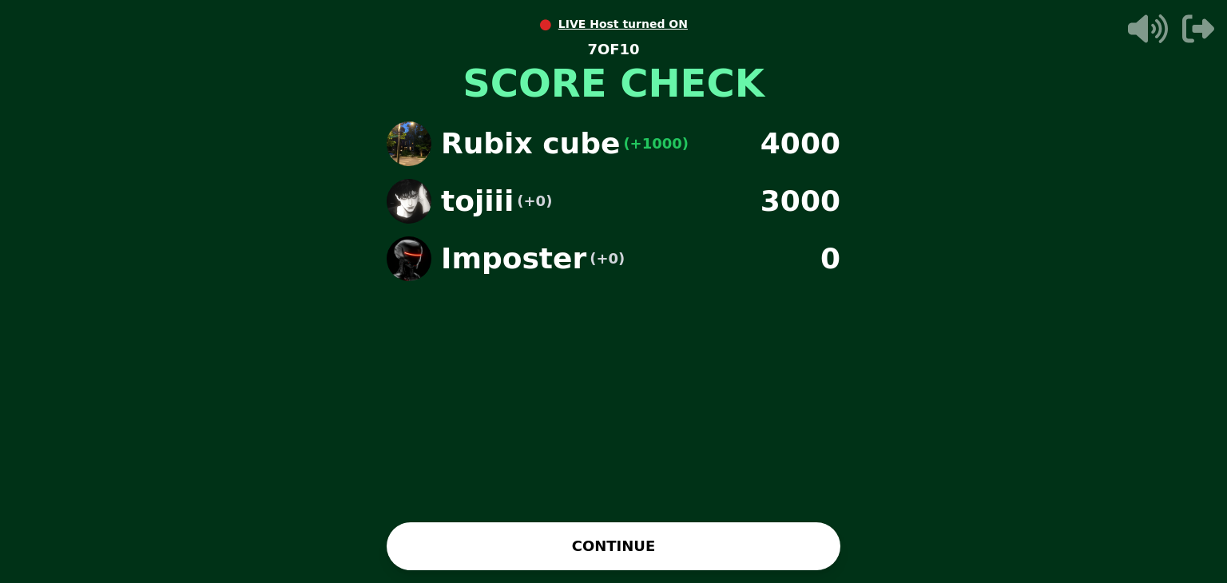
click at [669, 528] on button "CONTINUE" at bounding box center [614, 546] width 454 height 48
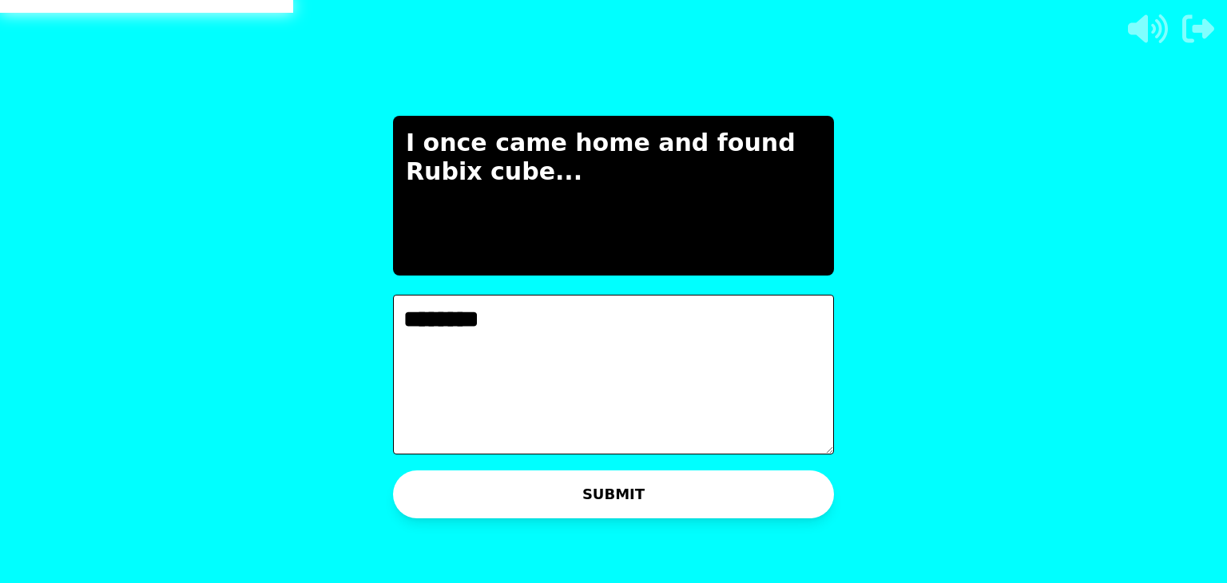
type textarea "********"
click at [749, 502] on button "SUBMIT" at bounding box center [613, 494] width 441 height 48
